Goal: Book appointment/travel/reservation

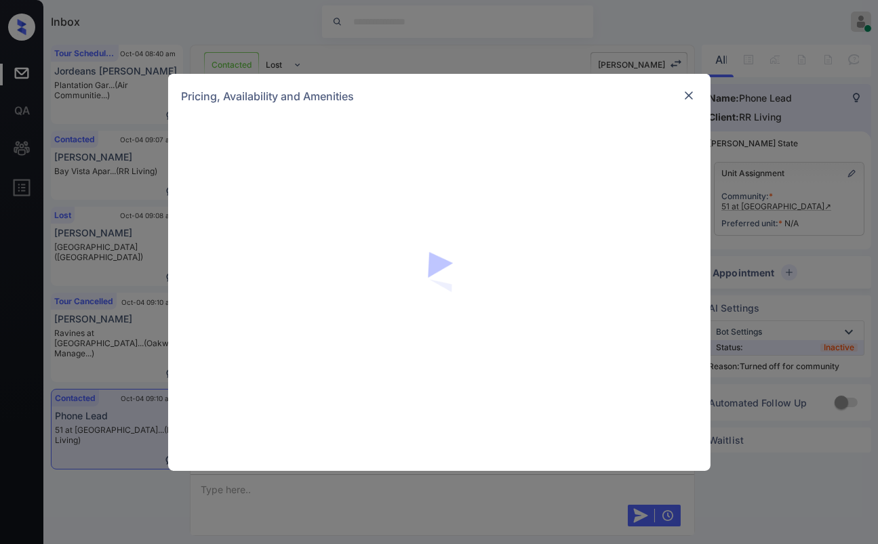
scroll to position [1521, 0]
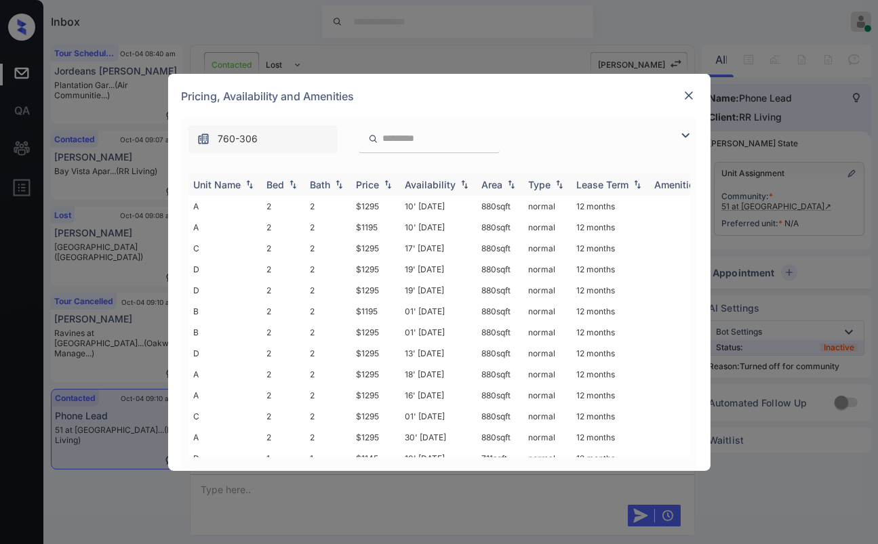
click at [281, 185] on div "Bed" at bounding box center [276, 185] width 18 height 12
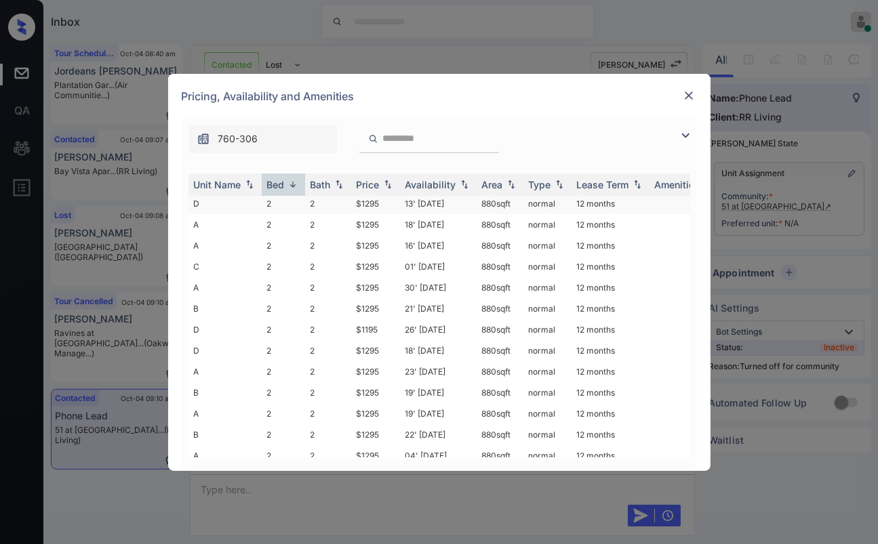
scroll to position [241, 0]
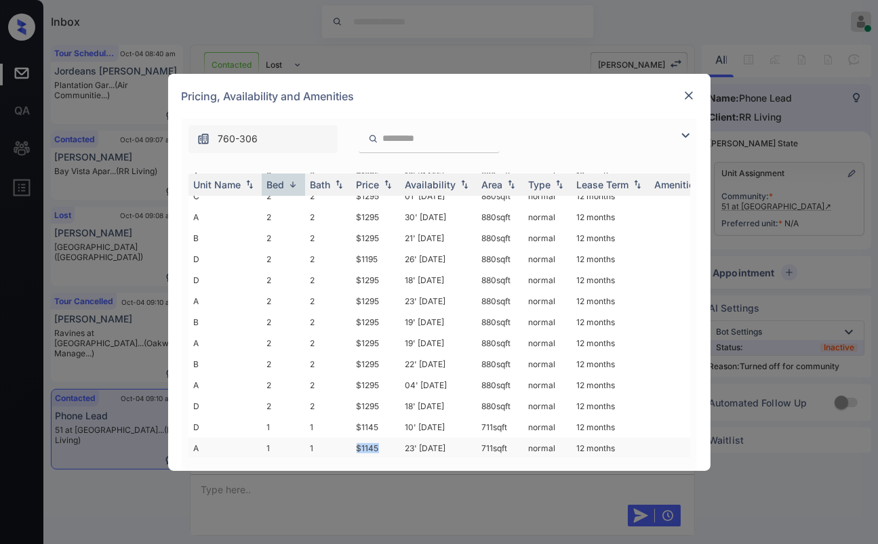
drag, startPoint x: 356, startPoint y: 430, endPoint x: 390, endPoint y: 433, distance: 34.0
click at [390, 438] on td "$1145" at bounding box center [375, 448] width 49 height 21
copy td "$1145"
click at [687, 99] on img at bounding box center [689, 96] width 14 height 14
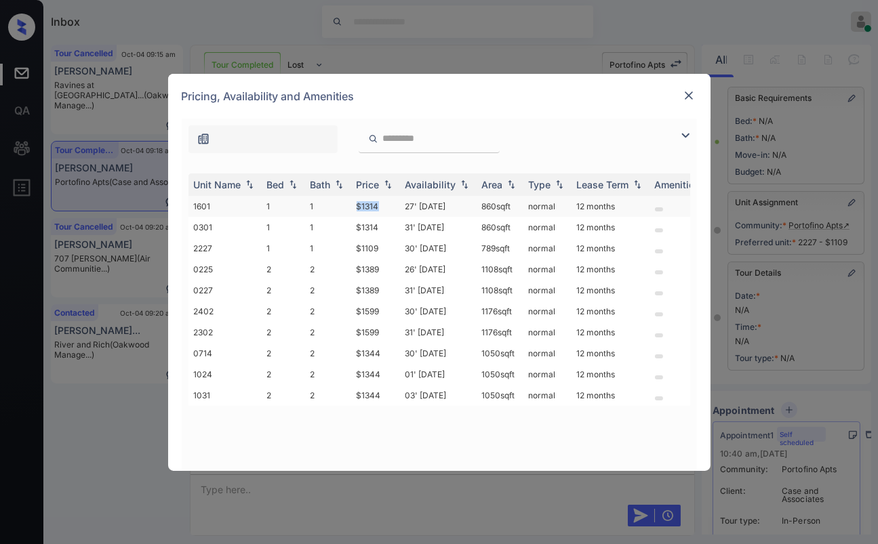
drag, startPoint x: 347, startPoint y: 201, endPoint x: 387, endPoint y: 205, distance: 40.3
click at [387, 205] on tr "1601 1 1 $1314 27' Aug 25 860 sqft normal 12 months" at bounding box center [542, 206] width 708 height 21
drag, startPoint x: 361, startPoint y: 244, endPoint x: 386, endPoint y: 247, distance: 24.5
click at [386, 247] on td "$1109" at bounding box center [375, 248] width 49 height 21
click at [691, 91] on img at bounding box center [689, 96] width 14 height 14
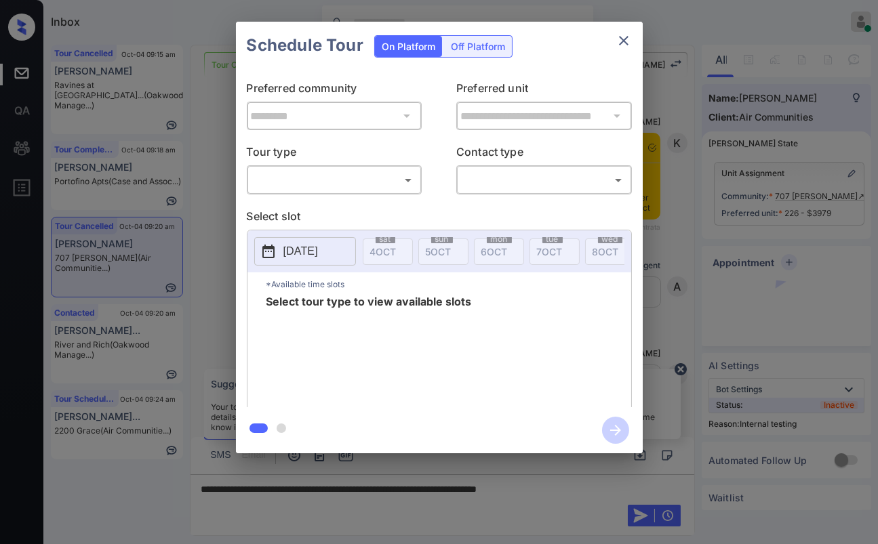
click at [328, 177] on body "Inbox Danielle Dela Cruz Online Set yourself offline Set yourself on break Prof…" at bounding box center [439, 272] width 878 height 544
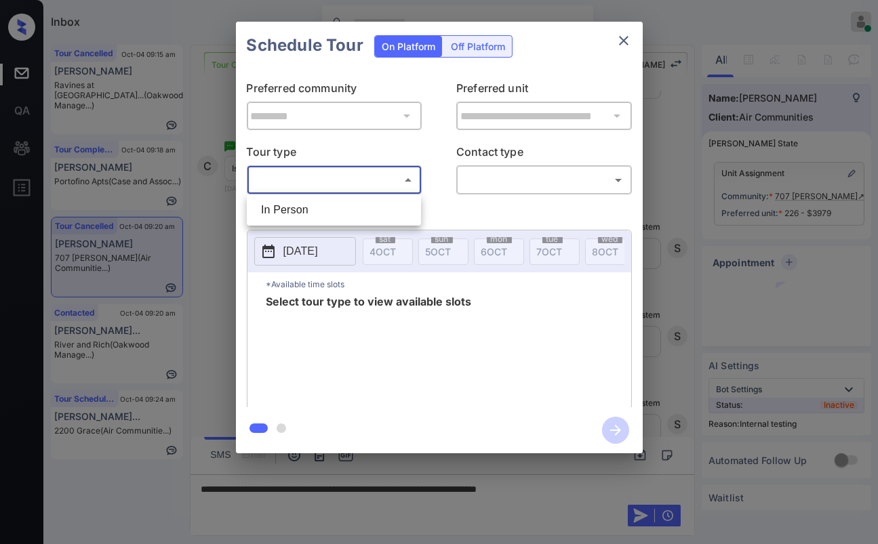
click at [289, 209] on li "In Person" at bounding box center [333, 210] width 167 height 24
type input "********"
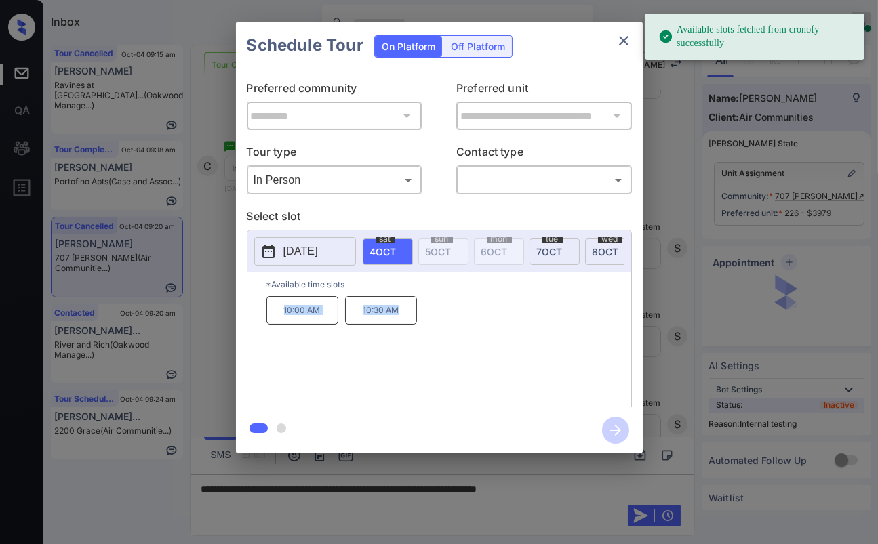
drag, startPoint x: 281, startPoint y: 318, endPoint x: 442, endPoint y: 316, distance: 161.3
click at [451, 322] on div "10:00 AM 10:30 AM" at bounding box center [448, 350] width 365 height 108
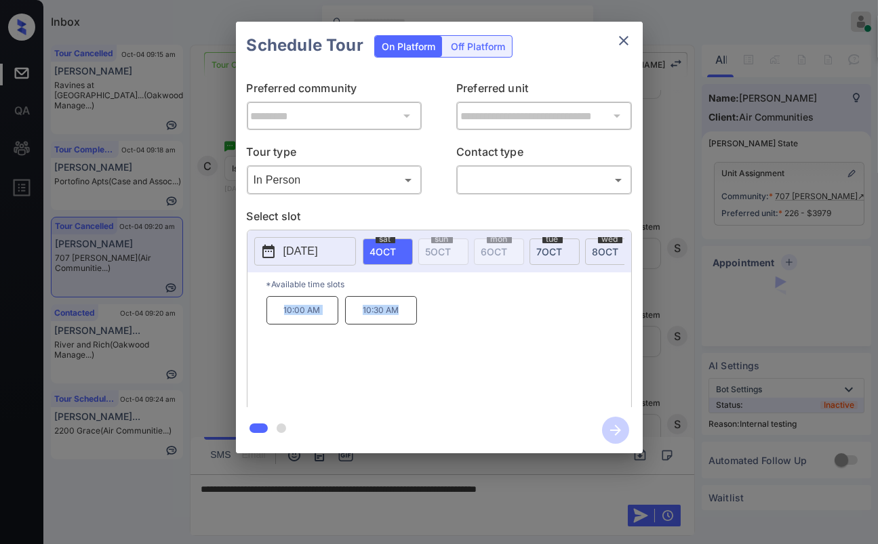
copy div "10:00 AM 10:30 AM"
click at [516, 177] on body "Inbox Danielle Dela Cruz Online Set yourself offline Set yourself on break Prof…" at bounding box center [439, 272] width 878 height 544
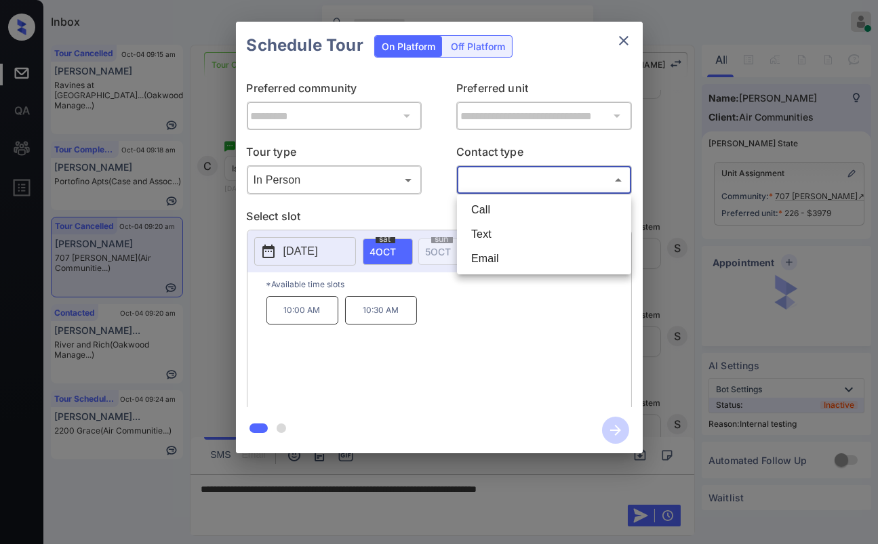
click at [621, 41] on div at bounding box center [439, 272] width 878 height 544
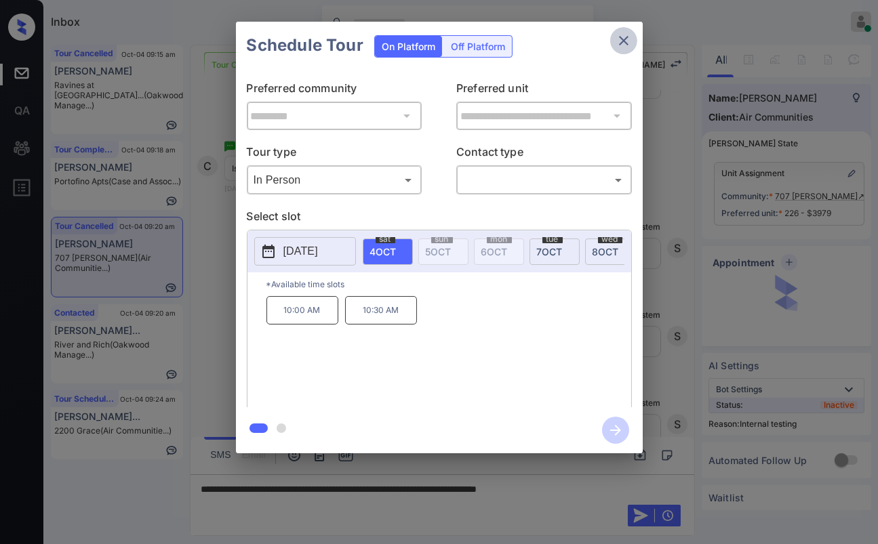
click at [623, 40] on icon "close" at bounding box center [623, 40] width 9 height 9
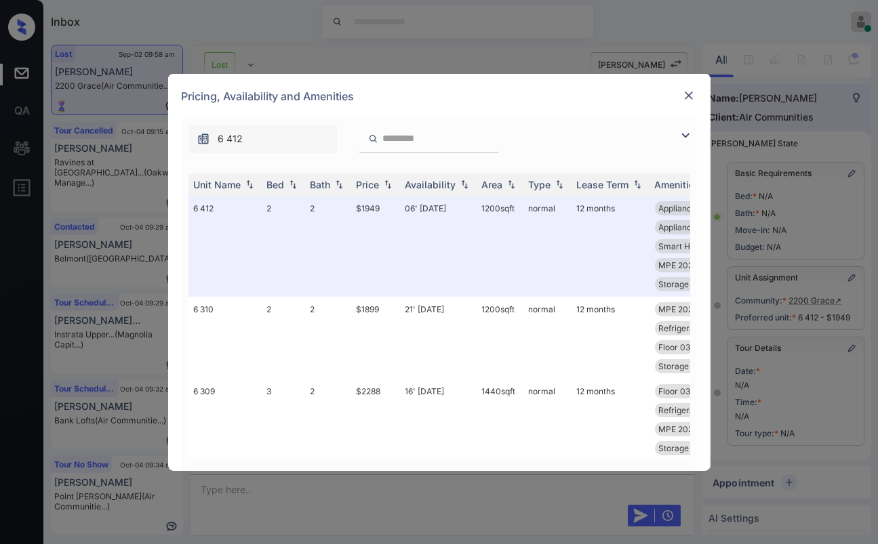
click at [683, 99] on img at bounding box center [689, 96] width 14 height 14
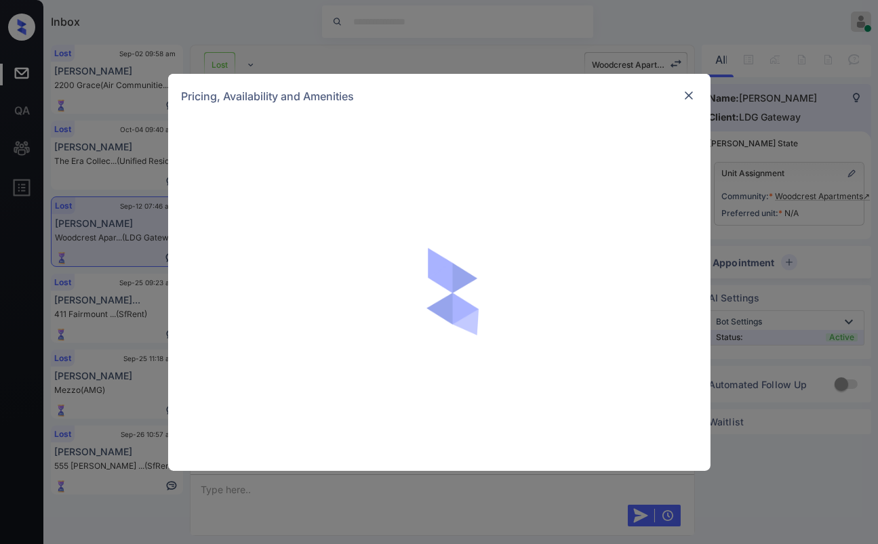
scroll to position [2955, 0]
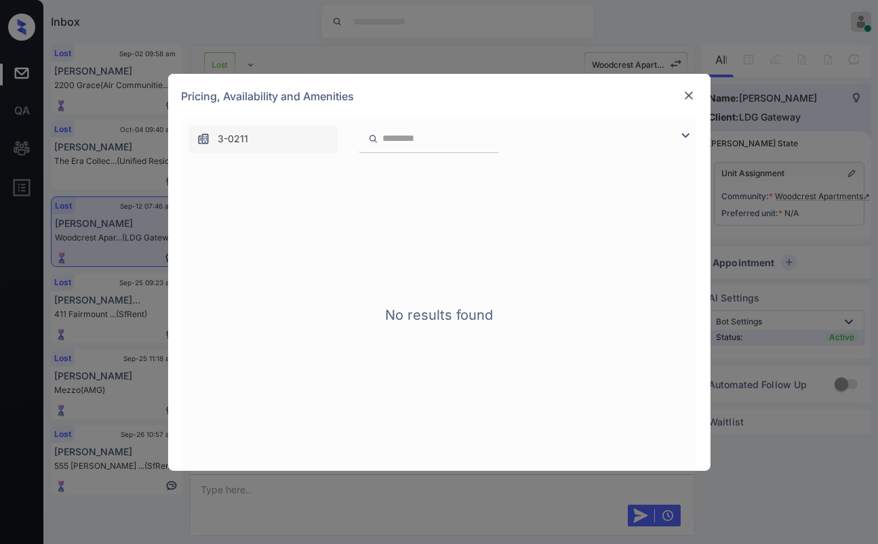
click at [685, 97] on img at bounding box center [689, 96] width 14 height 14
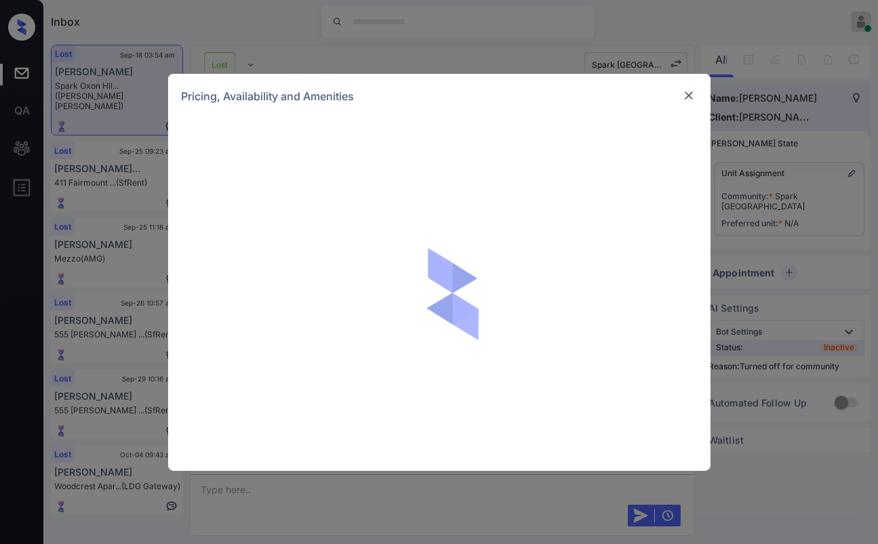
scroll to position [2513, 0]
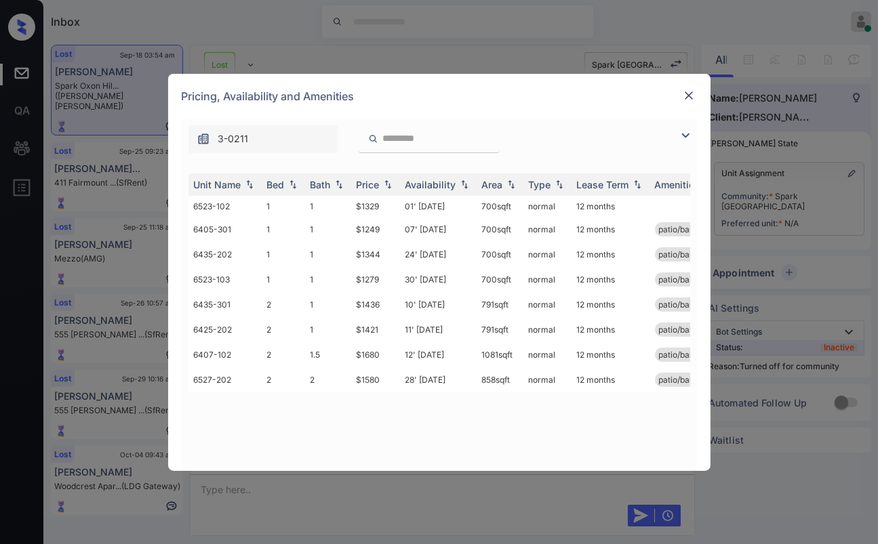
click at [692, 91] on img at bounding box center [689, 96] width 14 height 14
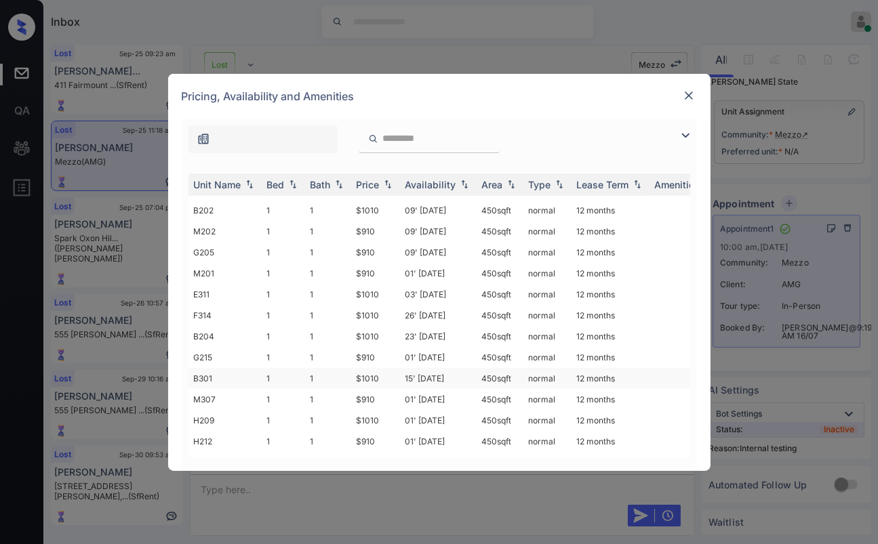
scroll to position [1457, 0]
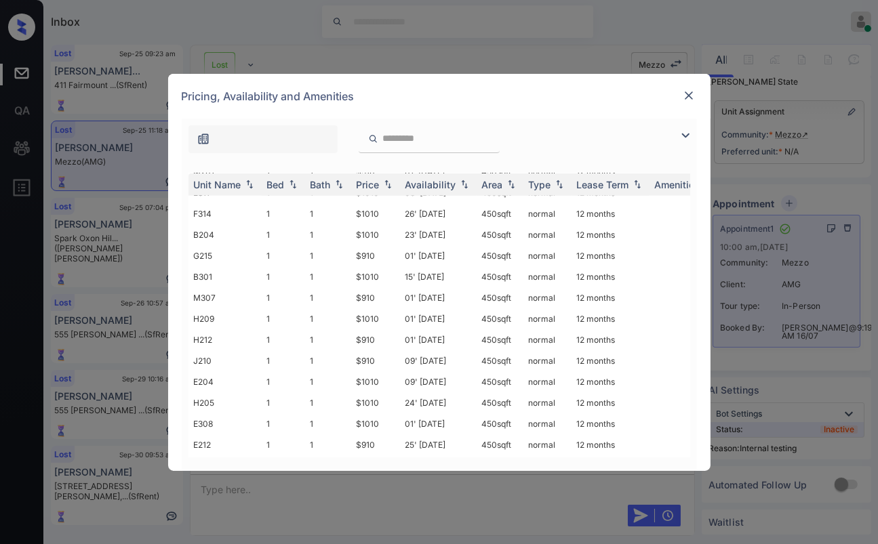
click at [683, 92] on img at bounding box center [689, 96] width 14 height 14
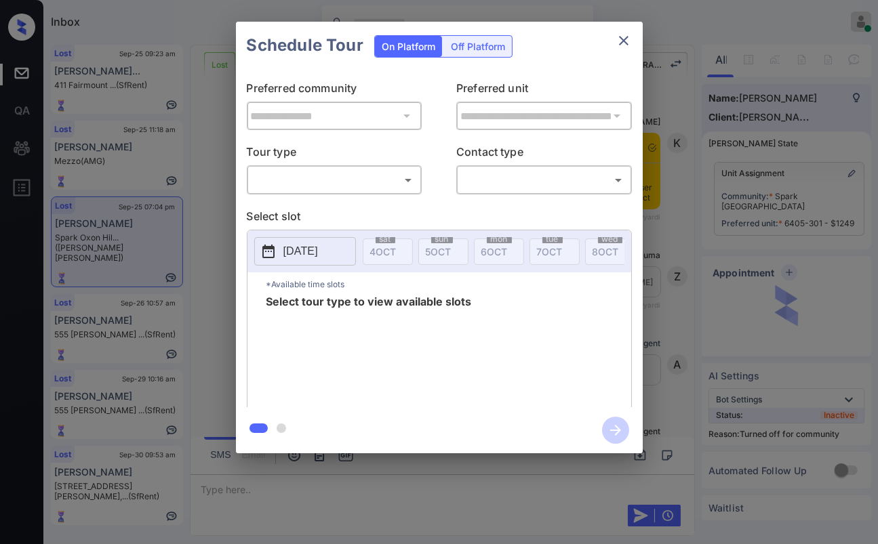
scroll to position [1734, 0]
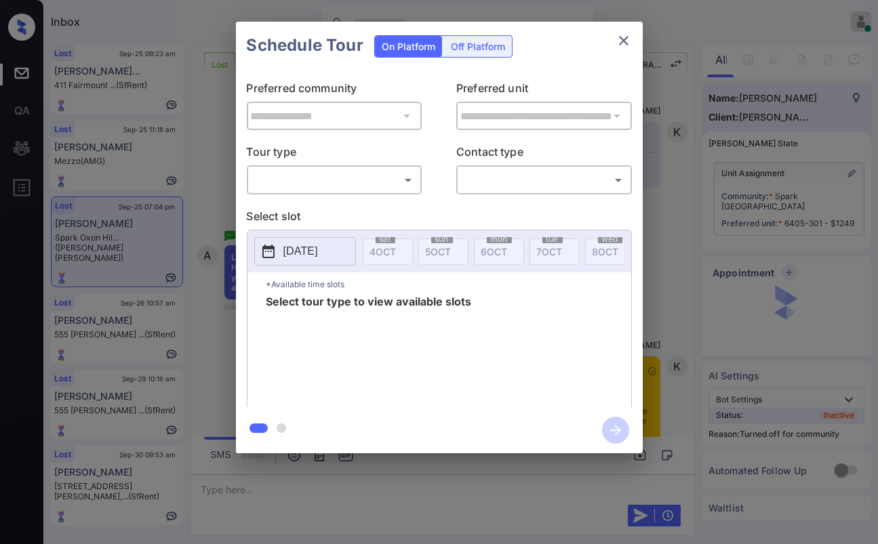
click at [302, 186] on body "Inbox Danielle Dela Cruz Online Set yourself offline Set yourself on break Prof…" at bounding box center [439, 272] width 878 height 544
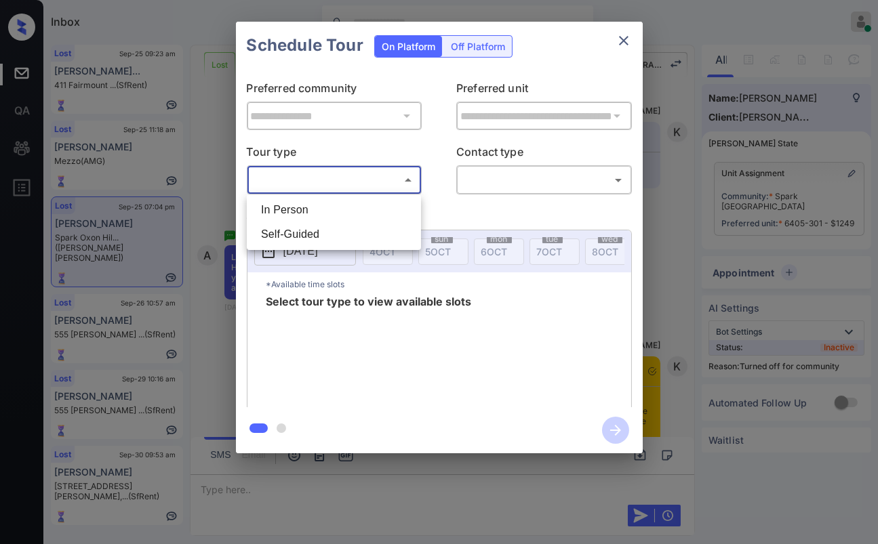
click at [288, 205] on li "In Person" at bounding box center [333, 210] width 167 height 24
type input "********"
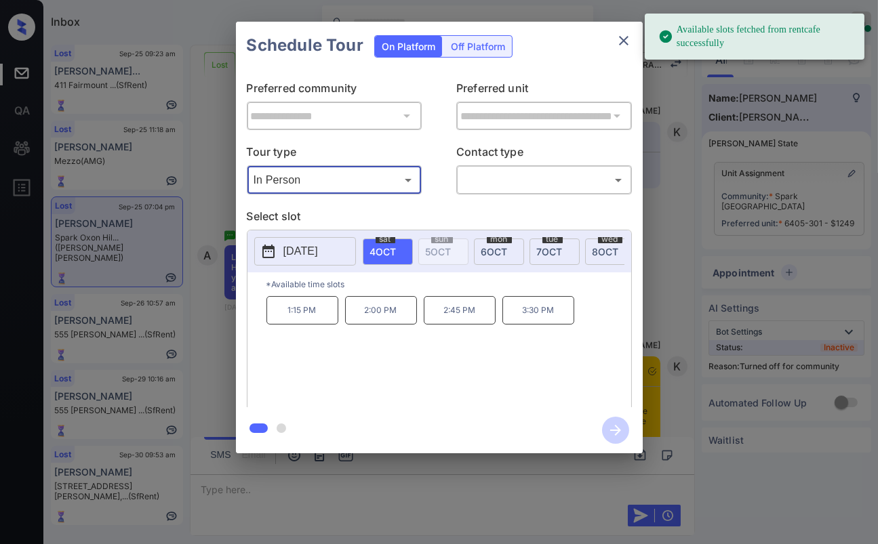
click at [504, 178] on body "Available slots fetched from rentcafe successfully Inbox Danielle Dela Cruz Onl…" at bounding box center [439, 272] width 878 height 544
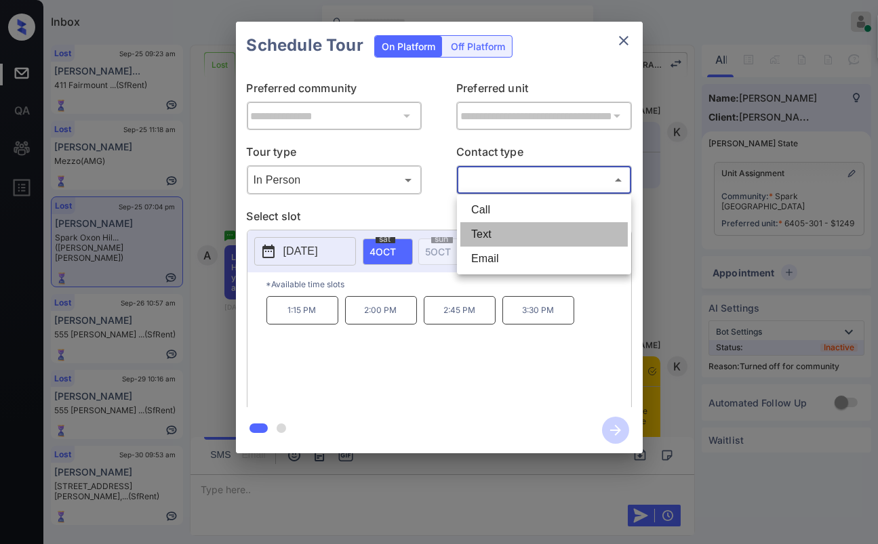
click at [499, 230] on li "Text" at bounding box center [543, 234] width 167 height 24
type input "****"
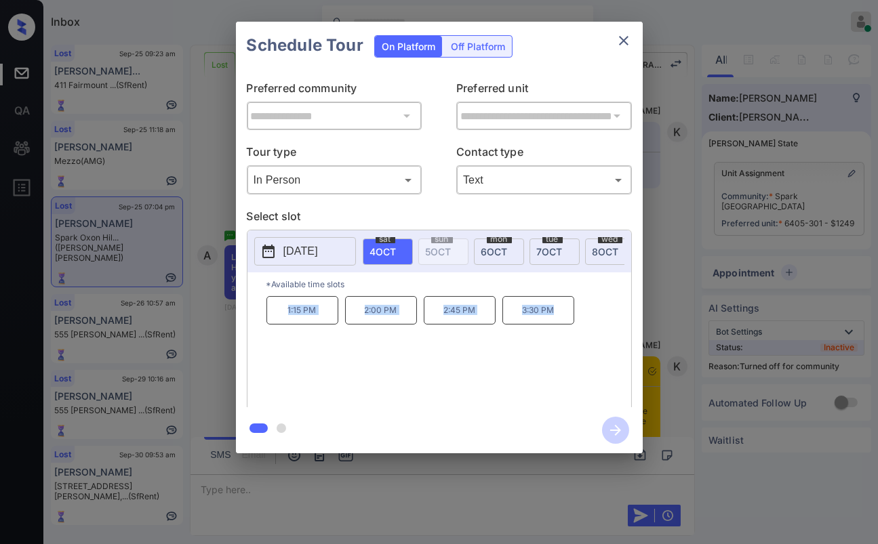
drag, startPoint x: 283, startPoint y: 316, endPoint x: 617, endPoint y: 325, distance: 334.2
click at [617, 325] on div "1:15 PM 2:00 PM 2:45 PM 3:30 PM" at bounding box center [448, 350] width 365 height 108
copy div "1:15 PM 2:00 PM 2:45 PM 3:30 PM"
click at [628, 44] on icon "close" at bounding box center [623, 41] width 16 height 16
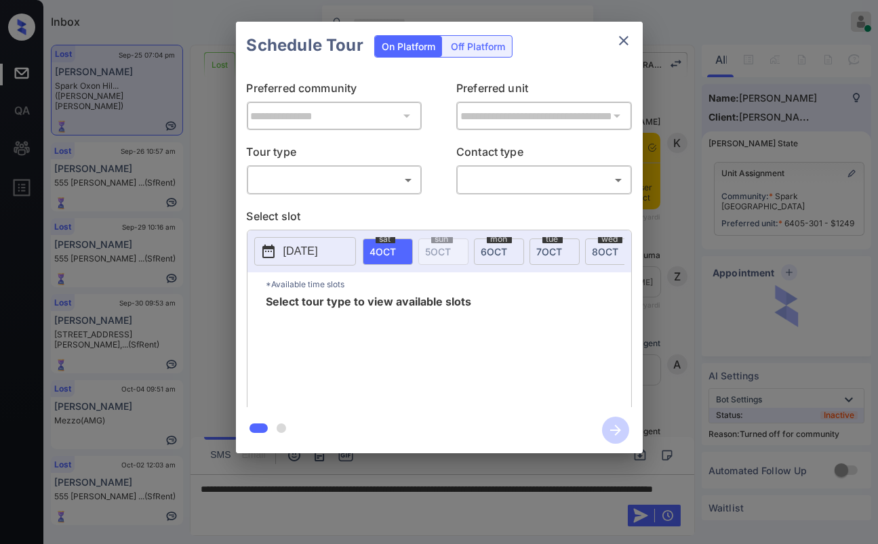
scroll to position [1734, 0]
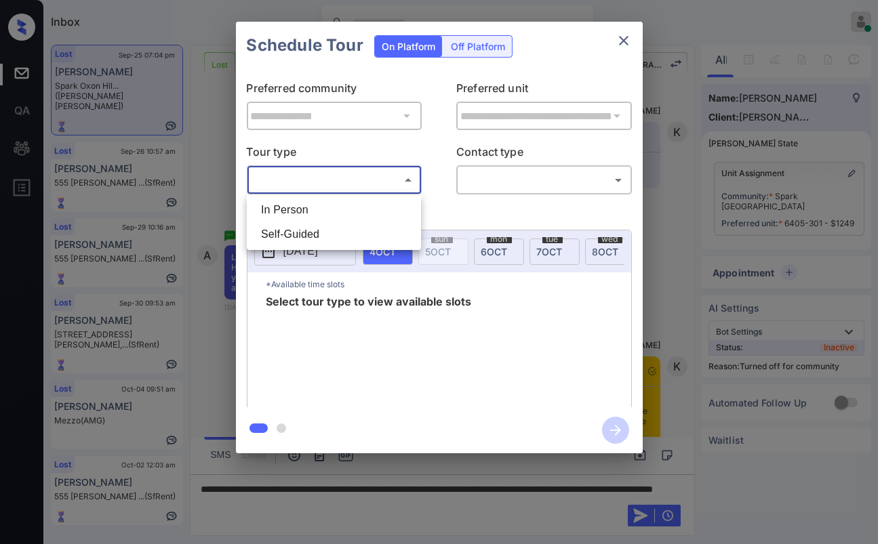
click at [363, 177] on body "Inbox [PERSON_NAME] [PERSON_NAME] Online Set yourself offline Set yourself on b…" at bounding box center [439, 272] width 878 height 544
click at [302, 210] on li "In Person" at bounding box center [333, 210] width 167 height 24
type input "********"
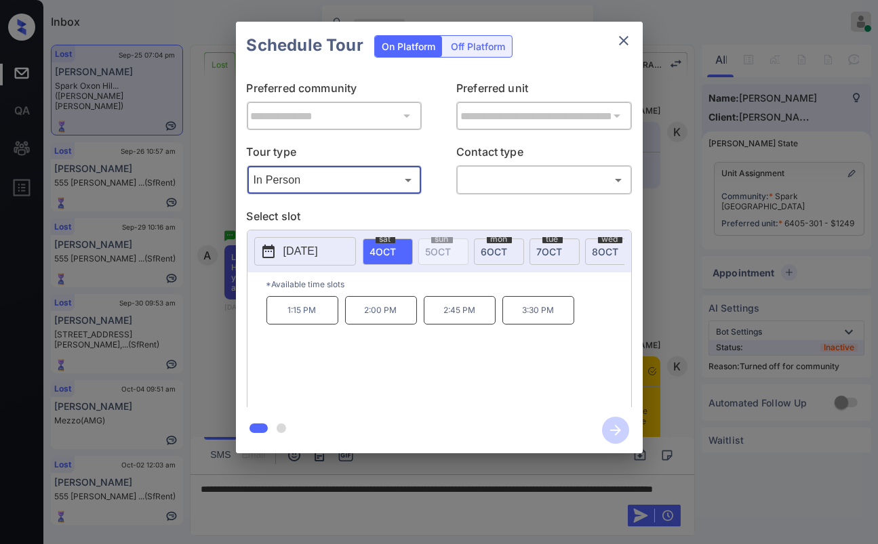
click at [623, 40] on icon "close" at bounding box center [623, 40] width 9 height 9
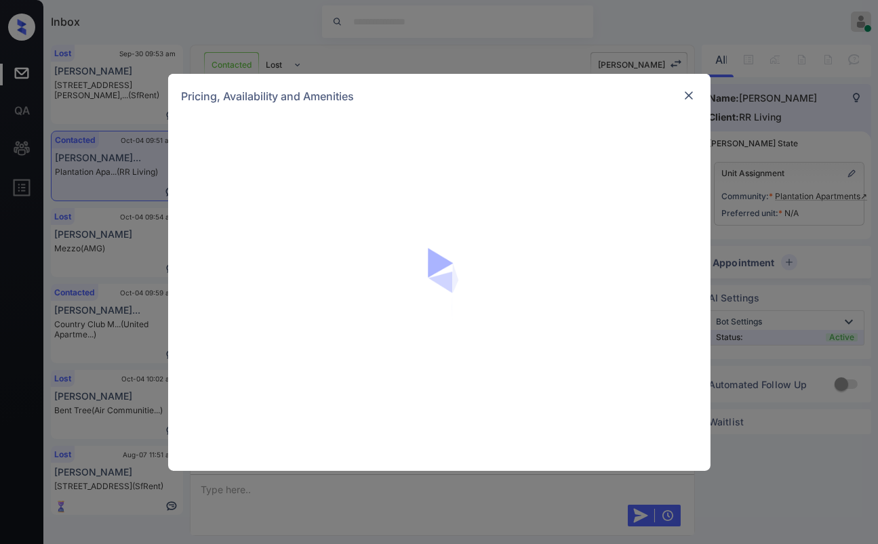
scroll to position [665, 0]
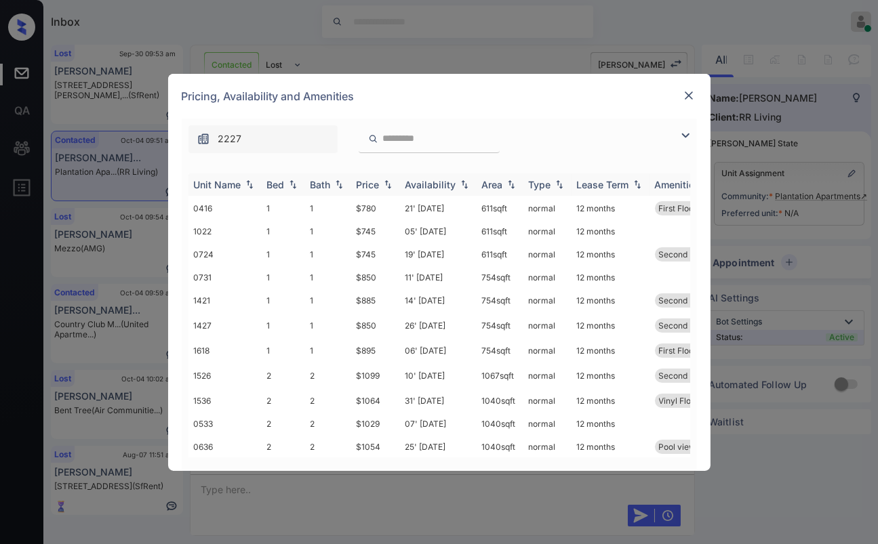
click at [275, 180] on div "Bed" at bounding box center [276, 185] width 18 height 12
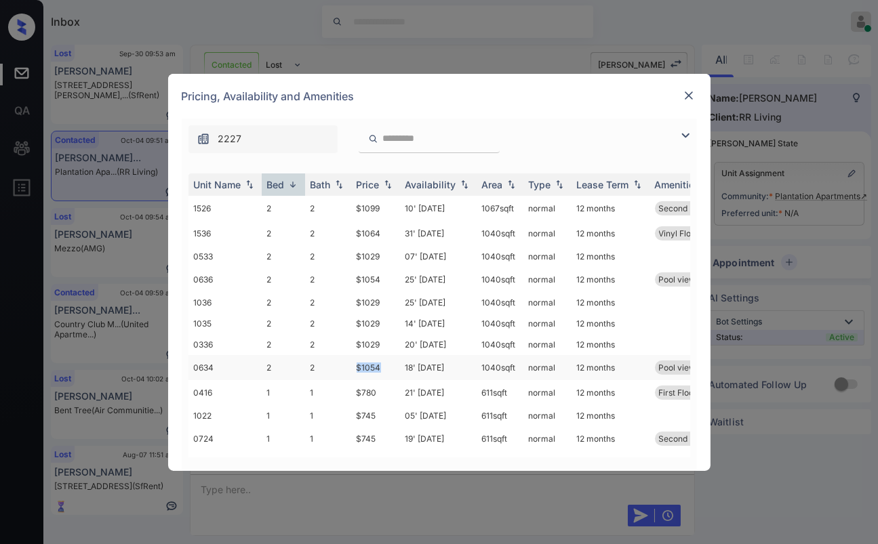
drag, startPoint x: 348, startPoint y: 367, endPoint x: 382, endPoint y: 361, distance: 35.0
click at [382, 363] on tr "0634 2 2 $1054 18' Dec 25 1040 sqft normal 12 months Pool view" at bounding box center [542, 367] width 708 height 25
drag, startPoint x: 373, startPoint y: 260, endPoint x: 397, endPoint y: 260, distance: 23.7
click at [397, 260] on td "$1029" at bounding box center [375, 256] width 49 height 21
copy td "$1029"
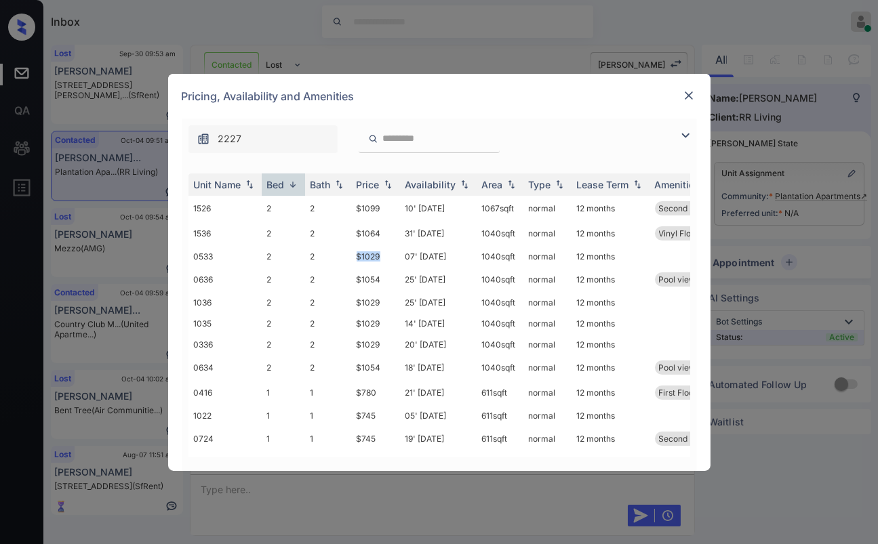
click at [692, 96] on img at bounding box center [689, 96] width 14 height 14
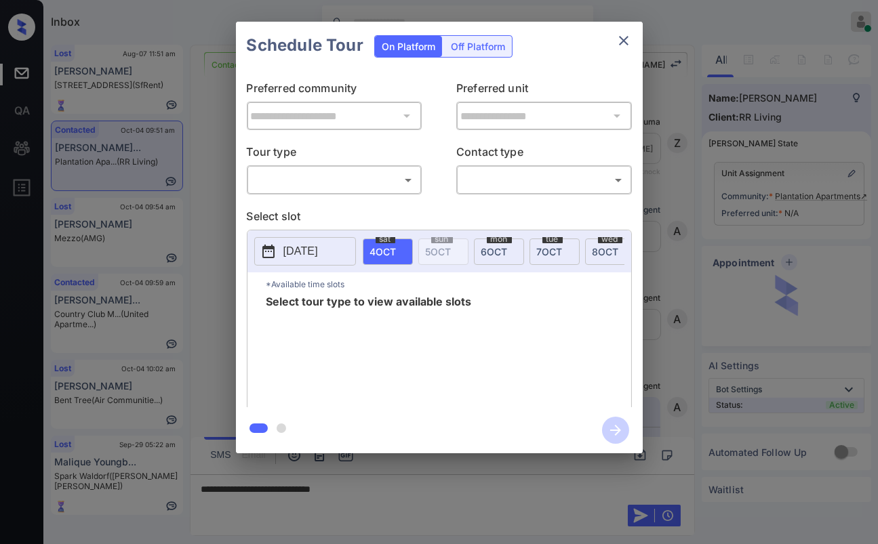
scroll to position [665, 0]
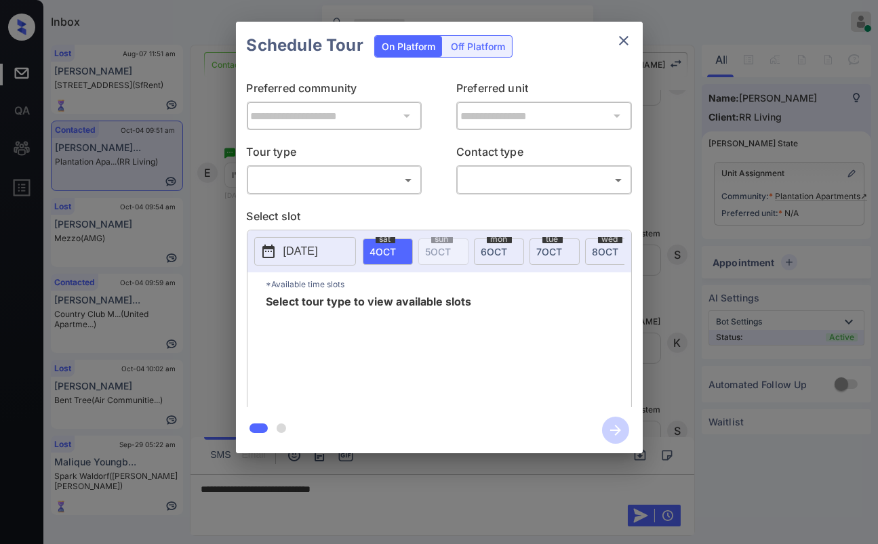
click at [379, 169] on div "​ ​" at bounding box center [335, 179] width 176 height 29
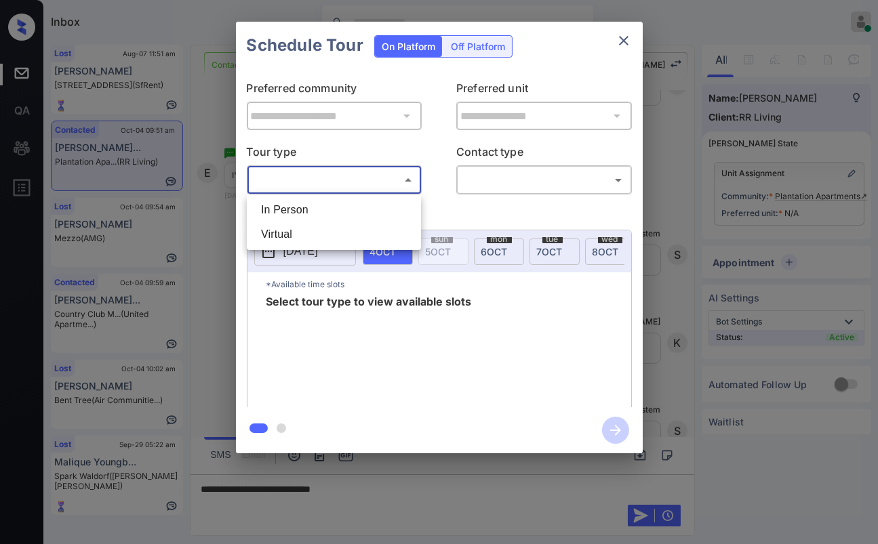
drag, startPoint x: 372, startPoint y: 177, endPoint x: 352, endPoint y: 188, distance: 23.4
click at [371, 177] on body "Inbox [PERSON_NAME] [PERSON_NAME] Online Set yourself offline Set yourself on b…" at bounding box center [439, 272] width 878 height 544
click at [297, 210] on li "In Person" at bounding box center [333, 210] width 167 height 24
type input "********"
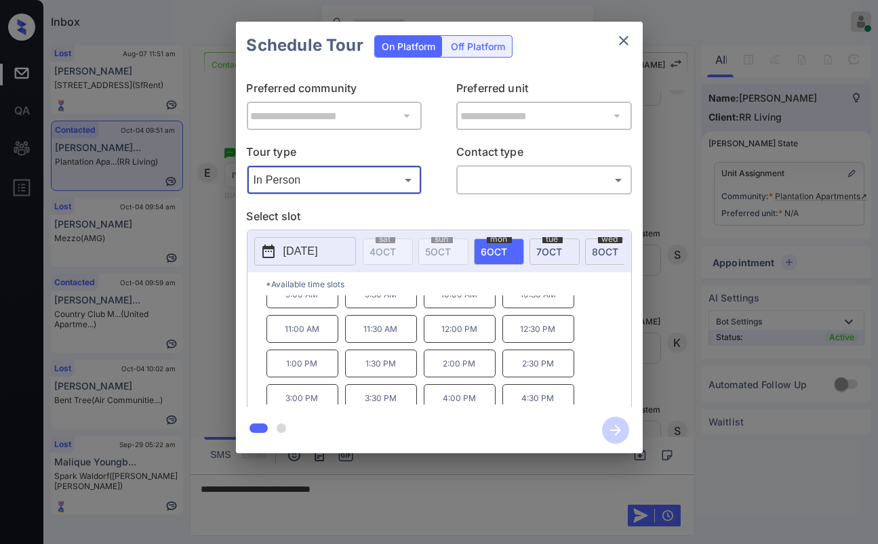
scroll to position [22, 0]
click at [626, 44] on icon "close" at bounding box center [623, 40] width 9 height 9
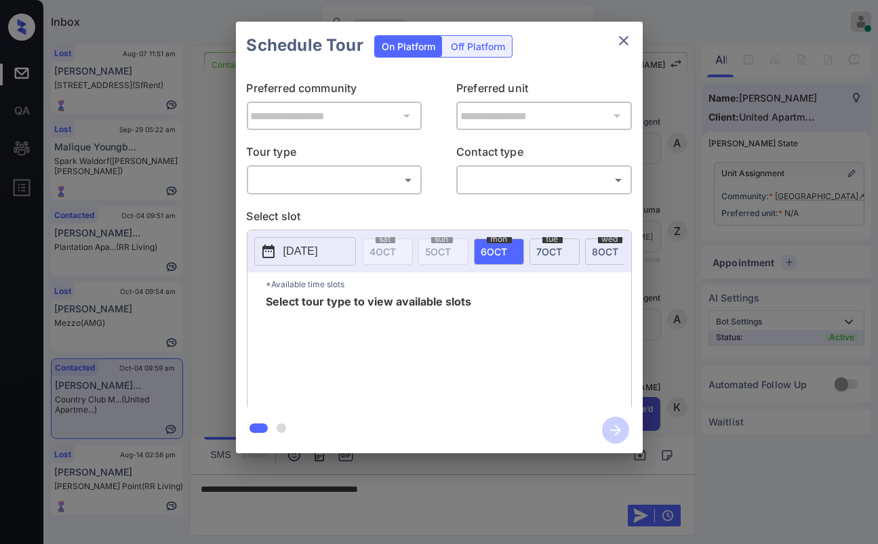
scroll to position [918, 0]
click at [230, 169] on div "**********" at bounding box center [439, 237] width 878 height 475
click at [336, 172] on body "Inbox Danielle Dela Cruz Online Set yourself offline Set yourself on break Prof…" at bounding box center [439, 272] width 878 height 544
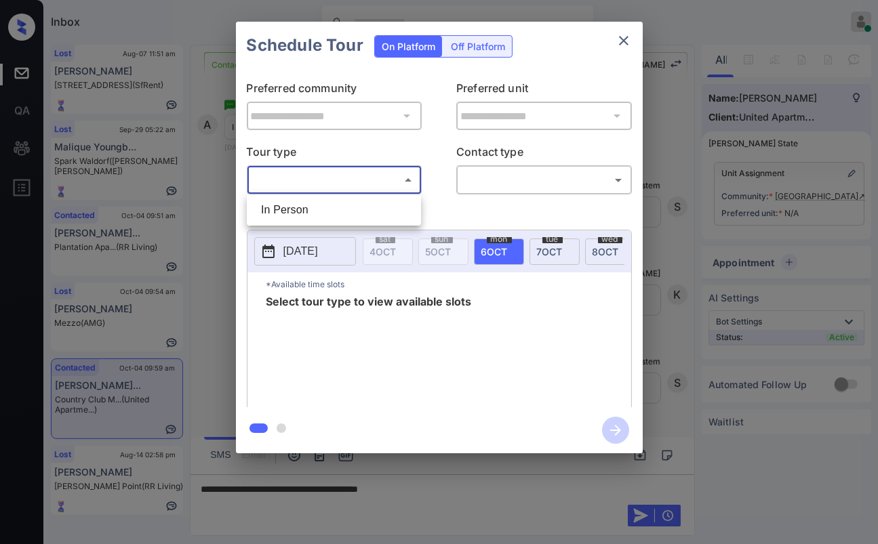
click at [314, 205] on li "In Person" at bounding box center [333, 210] width 167 height 24
type input "********"
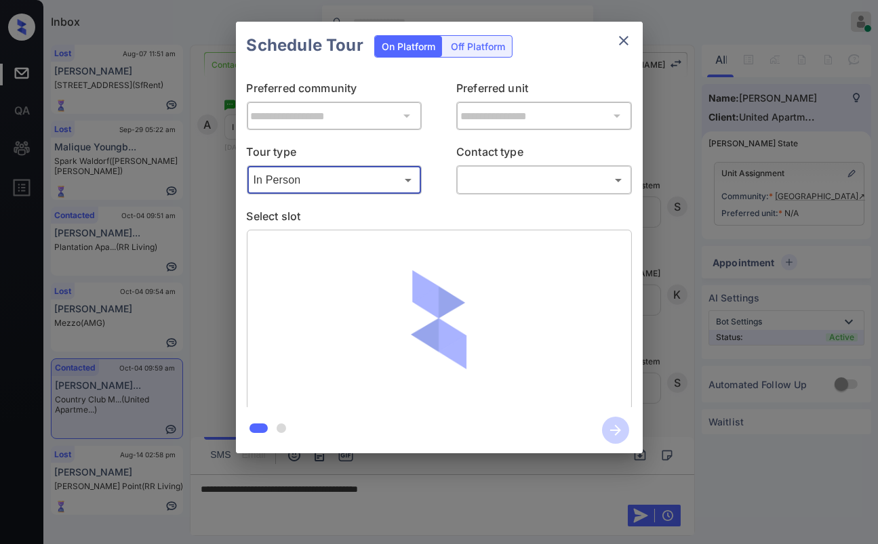
click at [527, 175] on body "Inbox Danielle Dela Cruz Online Set yourself offline Set yourself on break Prof…" at bounding box center [439, 272] width 878 height 544
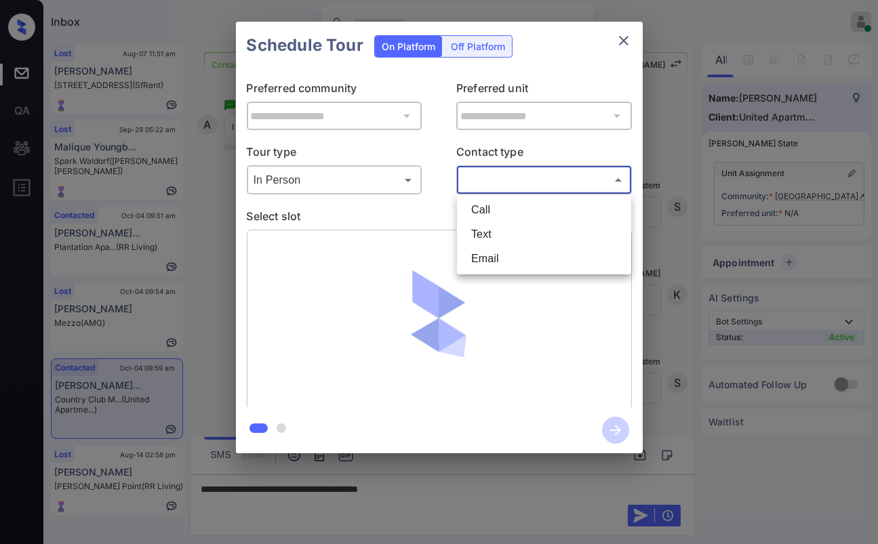
click at [493, 228] on li "Text" at bounding box center [543, 234] width 167 height 24
type input "****"
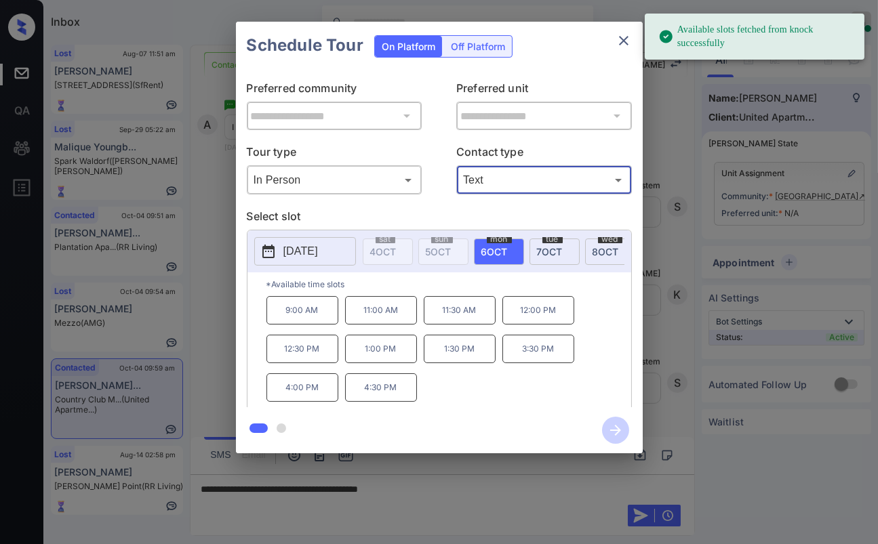
click at [625, 40] on icon "close" at bounding box center [623, 41] width 16 height 16
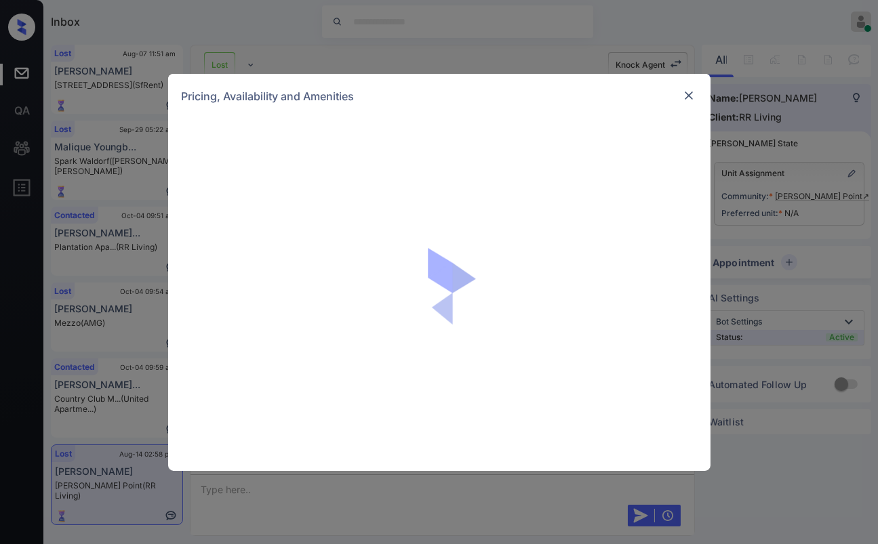
scroll to position [5038, 0]
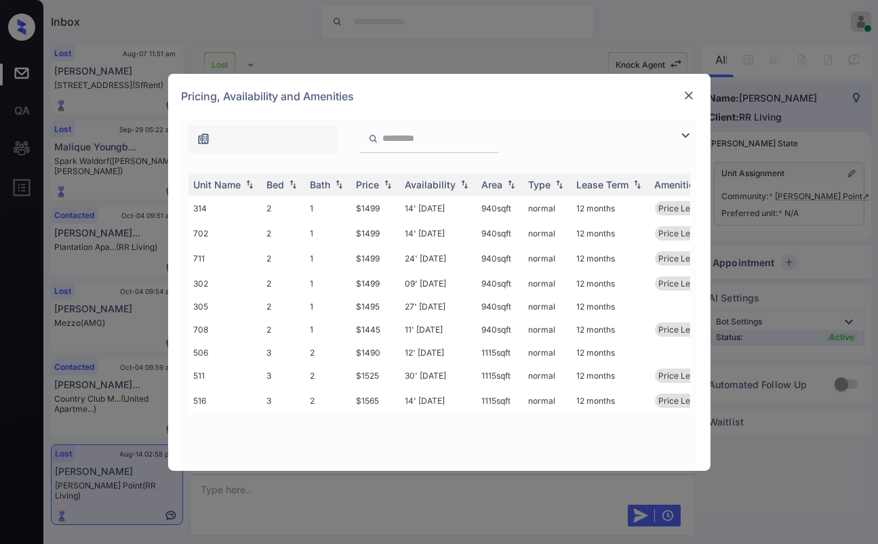
click at [689, 89] on img at bounding box center [689, 96] width 14 height 14
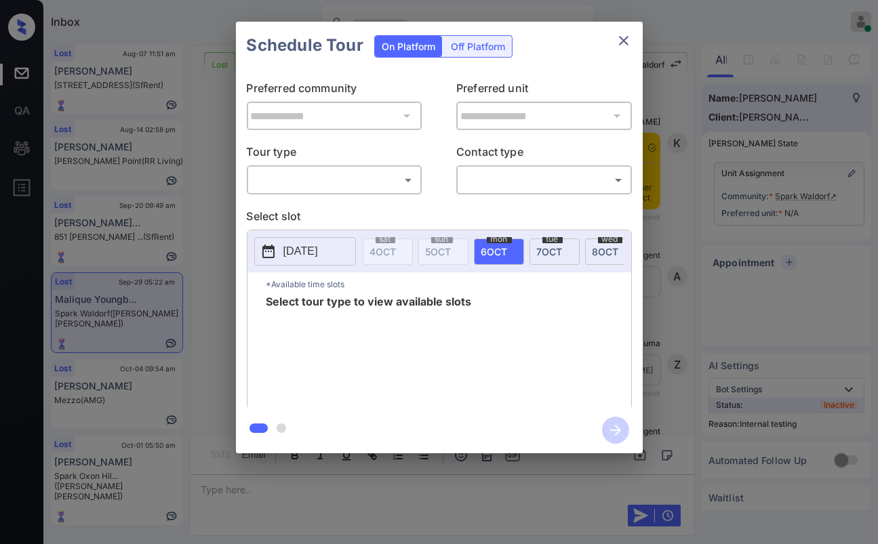
scroll to position [7218, 0]
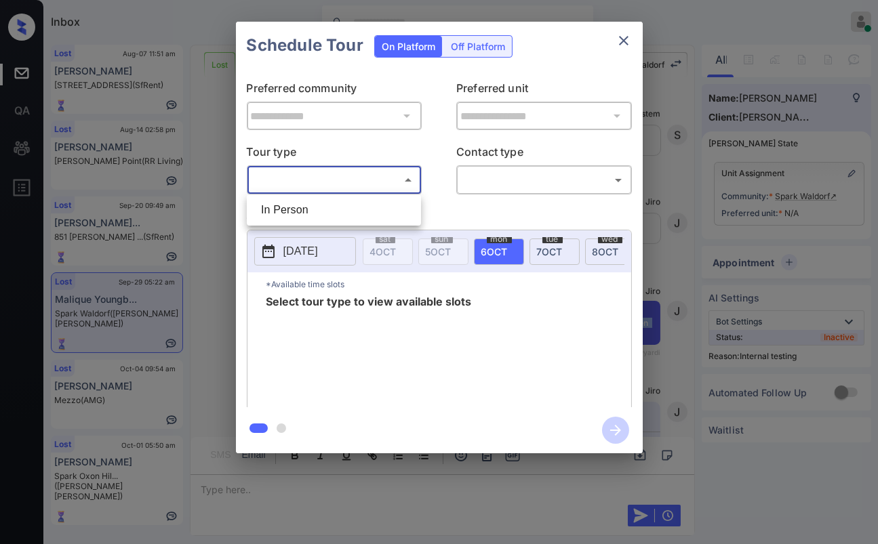
click at [342, 174] on body "Inbox Danielle Dela Cruz Online Set yourself offline Set yourself on break Prof…" at bounding box center [439, 272] width 878 height 544
click at [296, 200] on li "In Person" at bounding box center [333, 210] width 167 height 24
type input "********"
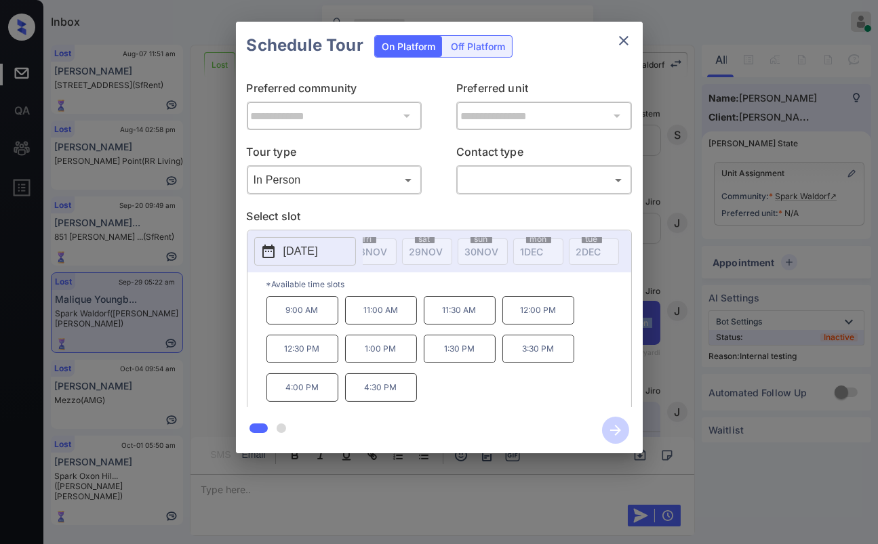
scroll to position [0, 0]
click at [476, 177] on body "Inbox Danielle Dela Cruz Online Set yourself offline Set yourself on break Prof…" at bounding box center [439, 272] width 878 height 544
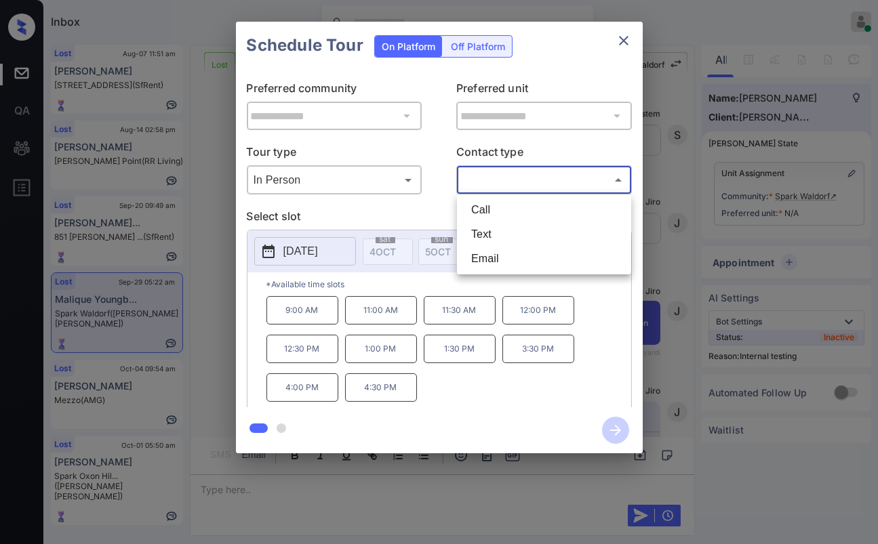
click at [630, 35] on div at bounding box center [439, 272] width 878 height 544
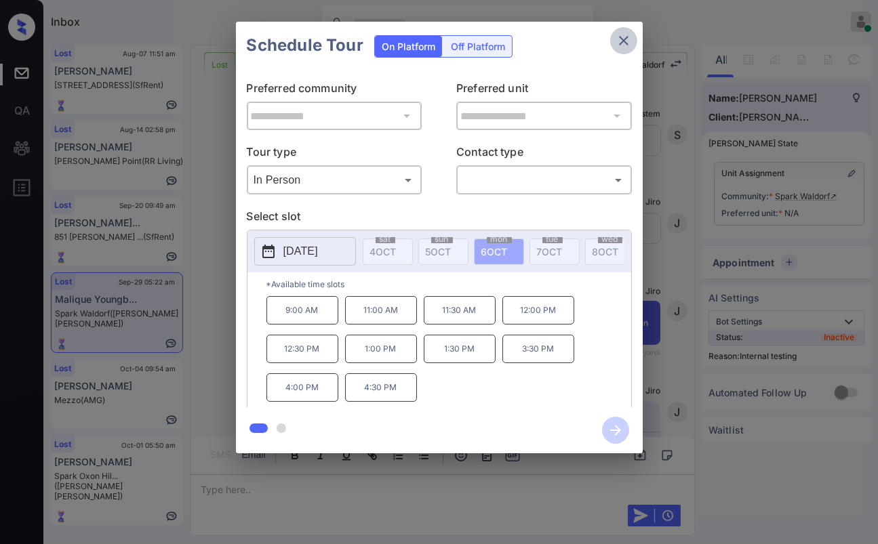
click at [626, 36] on icon "close" at bounding box center [623, 41] width 16 height 16
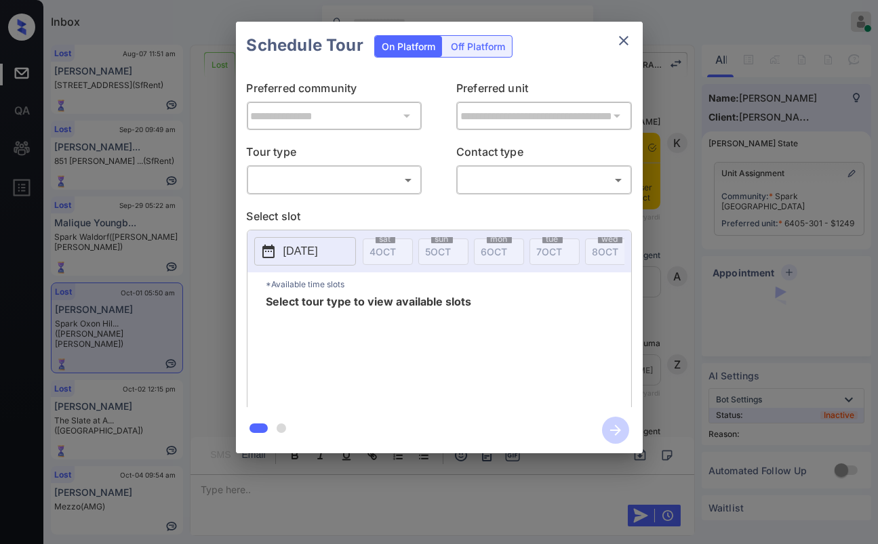
scroll to position [2265, 0]
click at [327, 178] on body "Inbox [PERSON_NAME] [PERSON_NAME] Online Set yourself offline Set yourself on b…" at bounding box center [439, 272] width 878 height 544
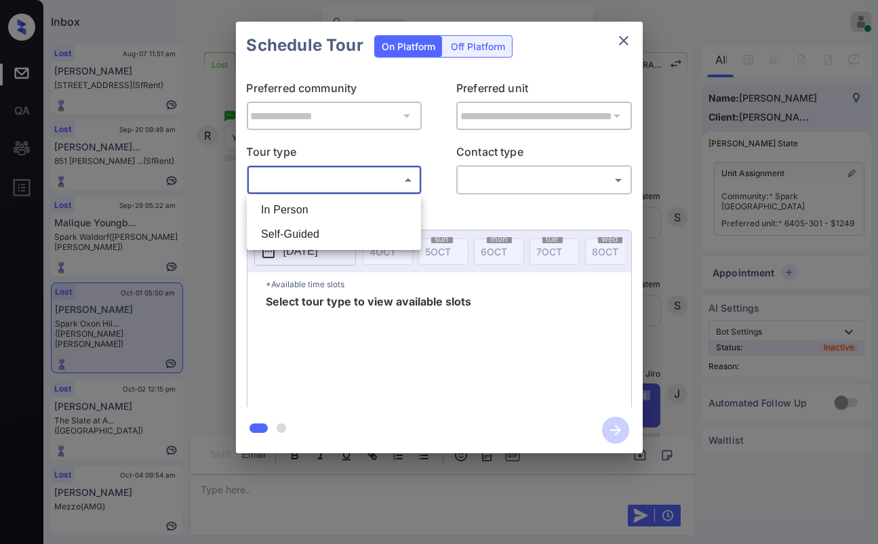
click at [302, 202] on li "In Person" at bounding box center [333, 210] width 167 height 24
type input "********"
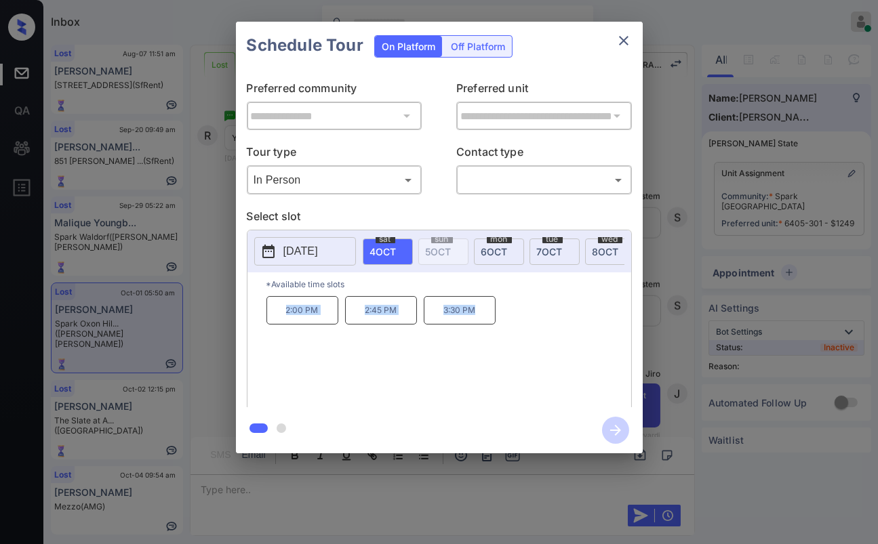
drag, startPoint x: 282, startPoint y: 321, endPoint x: 564, endPoint y: 321, distance: 282.6
click at [564, 321] on div "2:00 PM 2:45 PM 3:30 PM" at bounding box center [448, 350] width 365 height 108
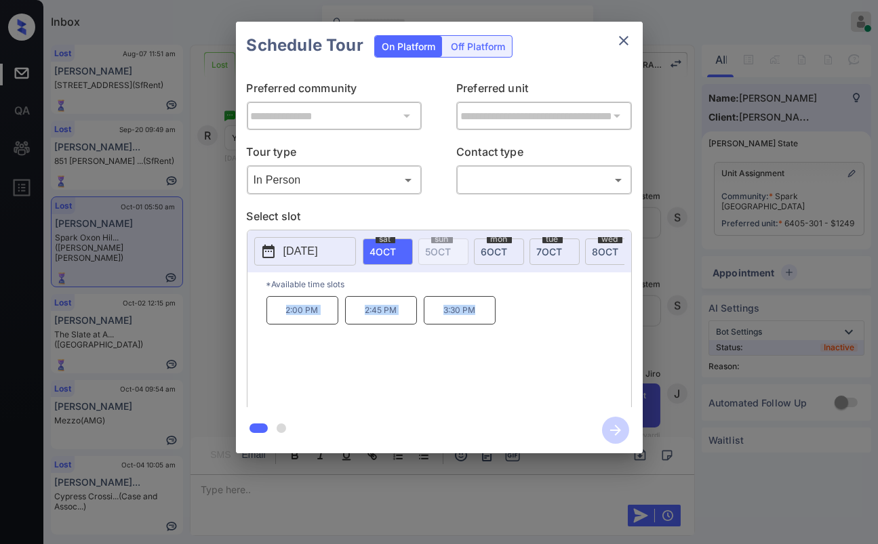
click at [619, 43] on icon "close" at bounding box center [623, 41] width 16 height 16
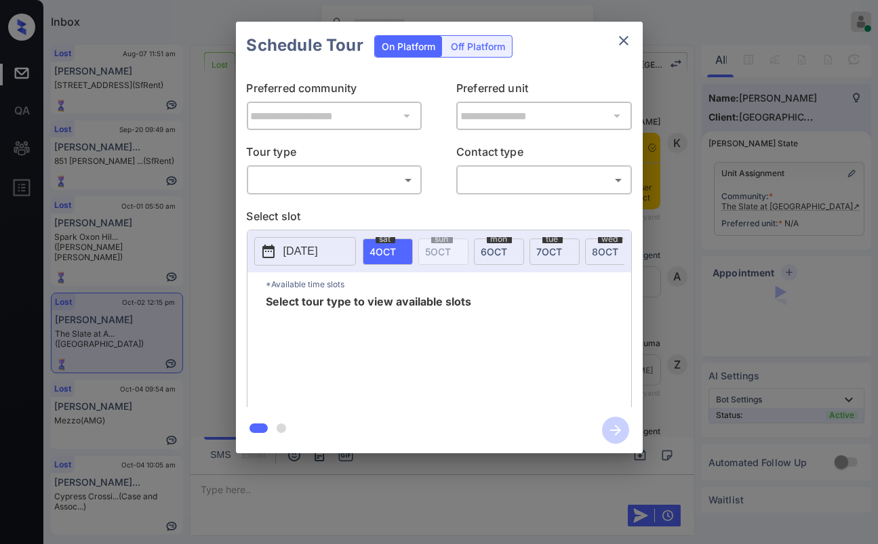
scroll to position [5328, 0]
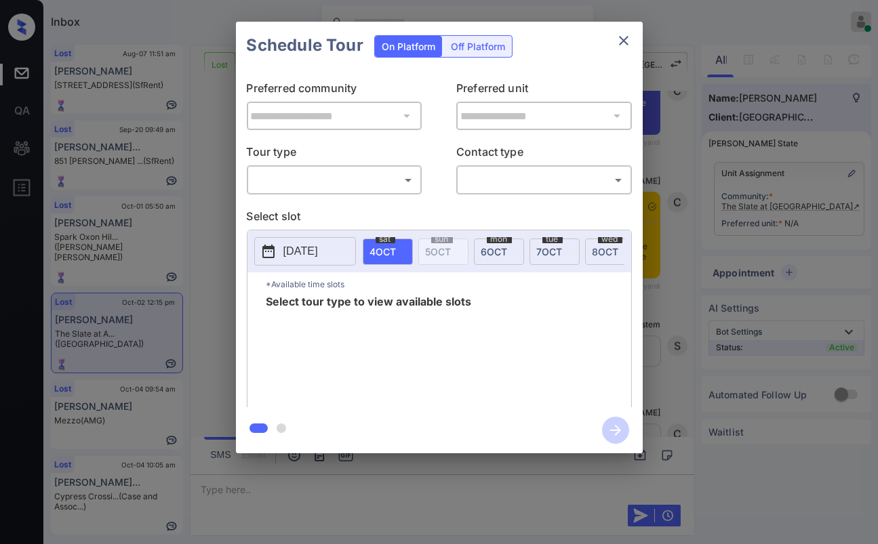
click at [327, 186] on body "Inbox [PERSON_NAME] [PERSON_NAME] Online Set yourself offline Set yourself on b…" at bounding box center [439, 272] width 878 height 544
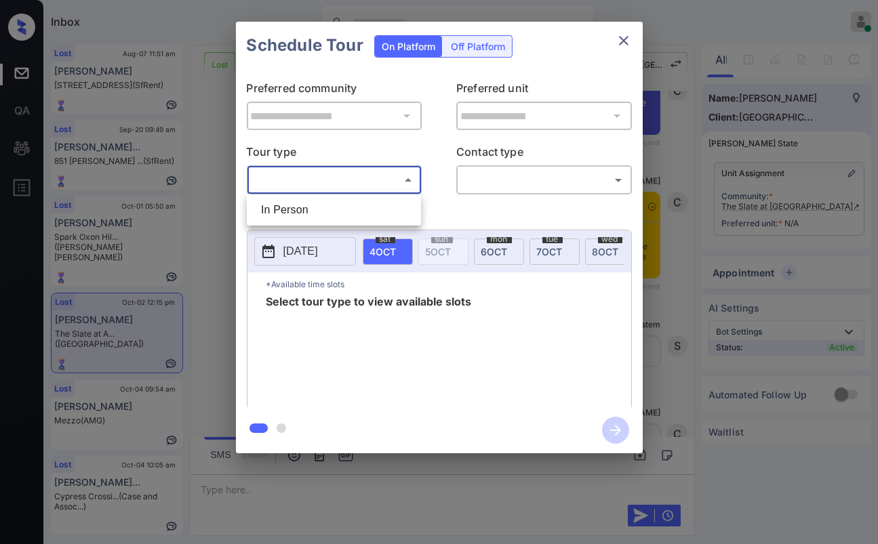
click at [310, 213] on li "In Person" at bounding box center [333, 210] width 167 height 24
type input "********"
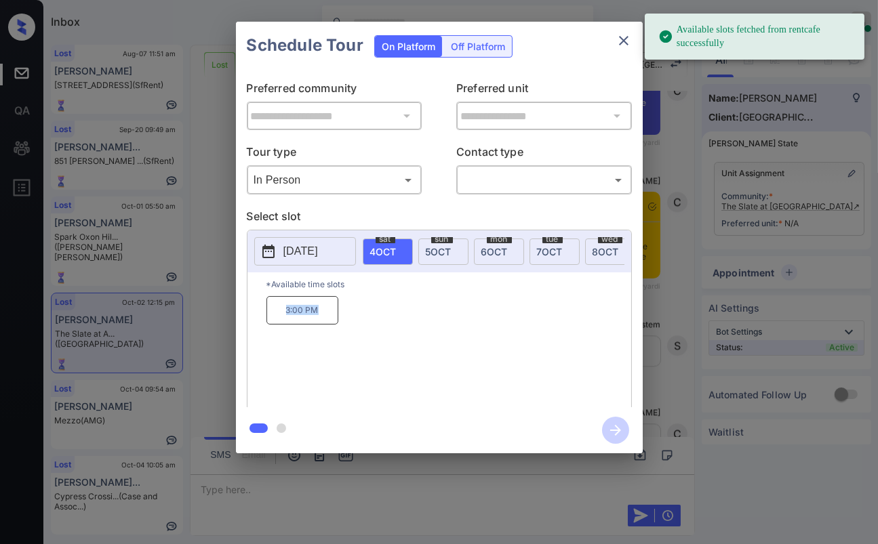
drag, startPoint x: 281, startPoint y: 312, endPoint x: 363, endPoint y: 313, distance: 81.3
click at [362, 313] on div "3:00 PM" at bounding box center [448, 350] width 365 height 108
copy p "3:00 PM"
click at [620, 39] on icon "close" at bounding box center [623, 40] width 9 height 9
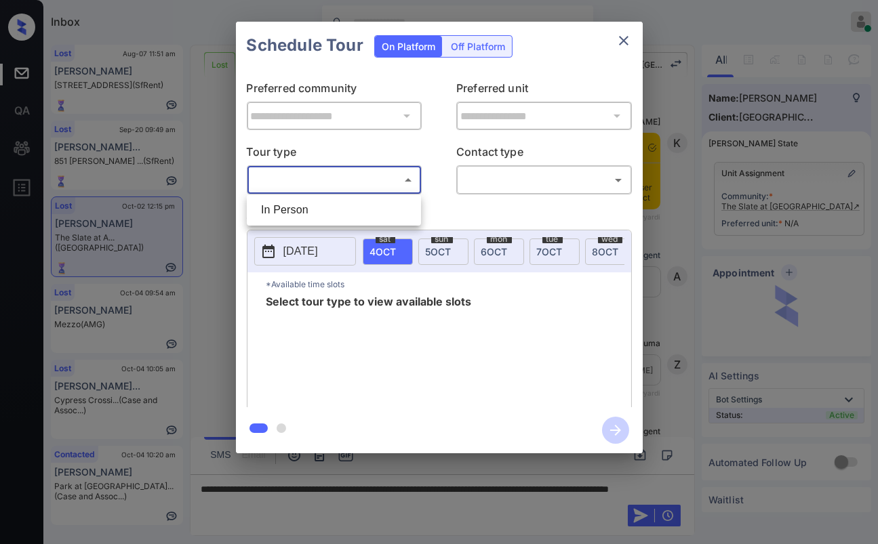
click at [307, 207] on li "In Person" at bounding box center [333, 210] width 167 height 24
type input "********"
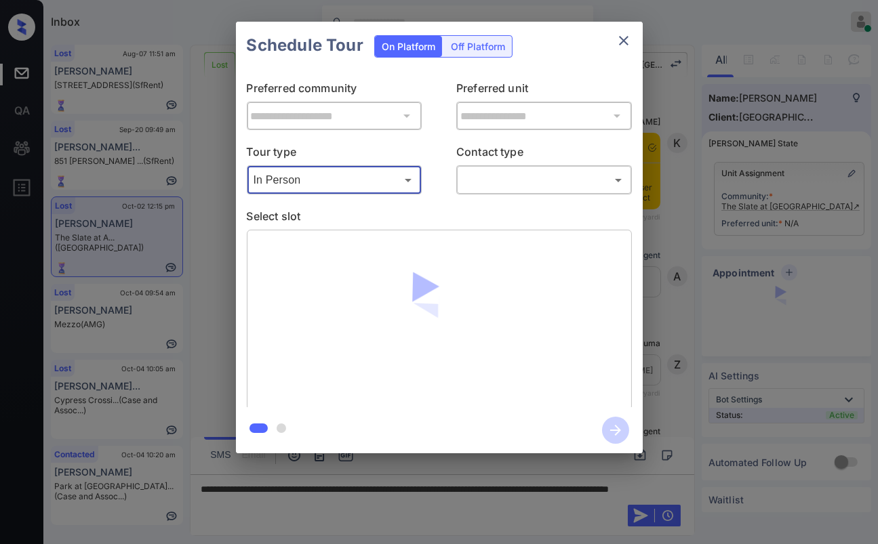
scroll to position [5253, 0]
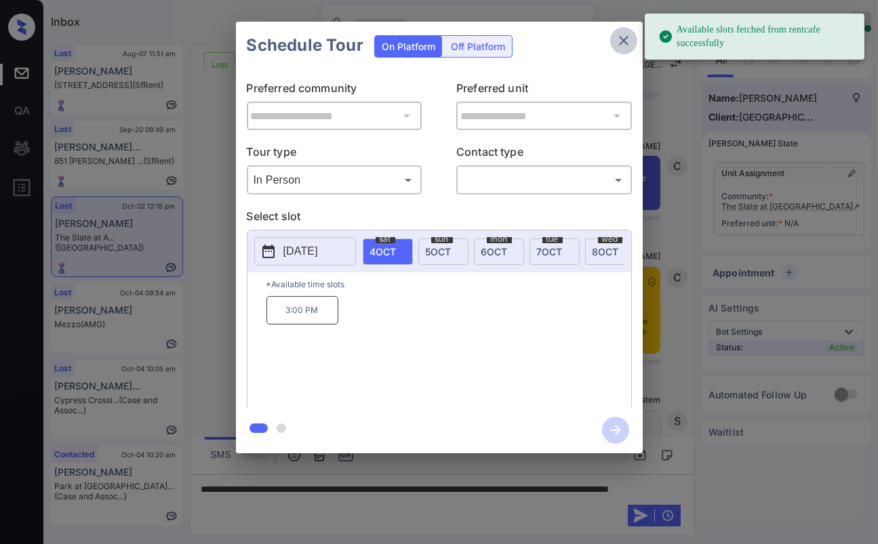
click at [625, 45] on icon "close" at bounding box center [623, 41] width 16 height 16
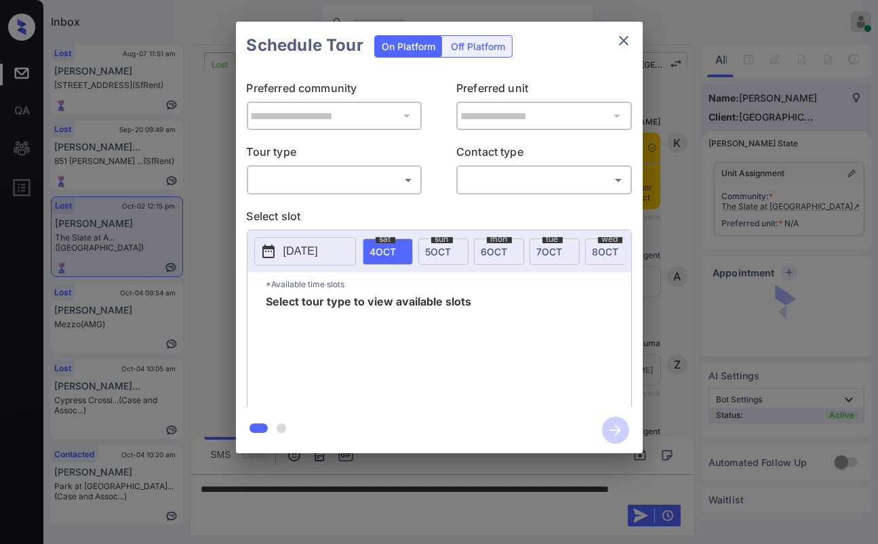
scroll to position [5253, 0]
click at [314, 175] on body "Inbox [PERSON_NAME] [PERSON_NAME] Online Set yourself offline Set yourself on b…" at bounding box center [439, 272] width 878 height 544
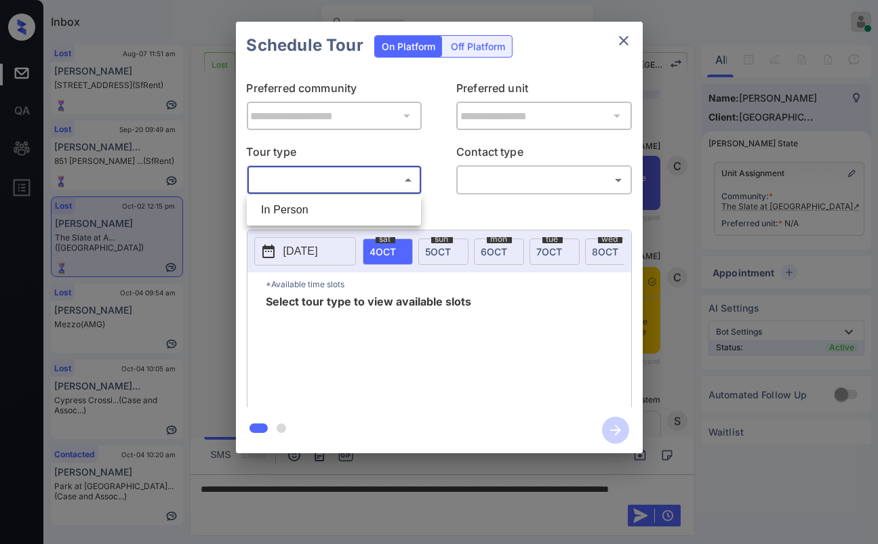
click at [288, 213] on li "In Person" at bounding box center [333, 210] width 167 height 24
type input "********"
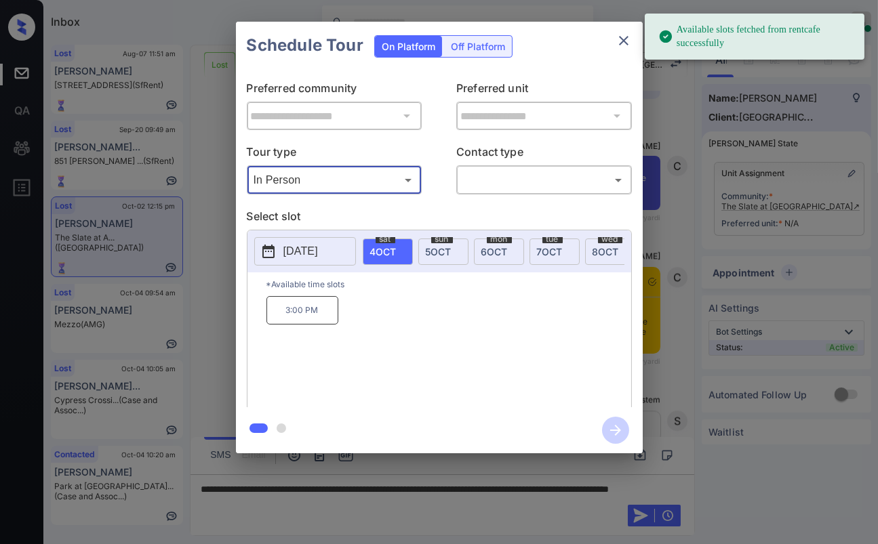
click at [623, 46] on icon "close" at bounding box center [623, 41] width 16 height 16
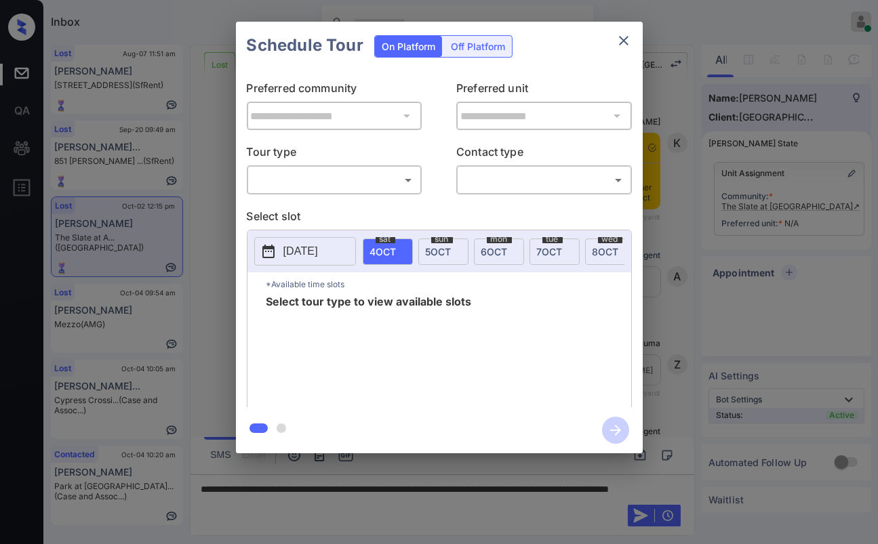
scroll to position [5253, 0]
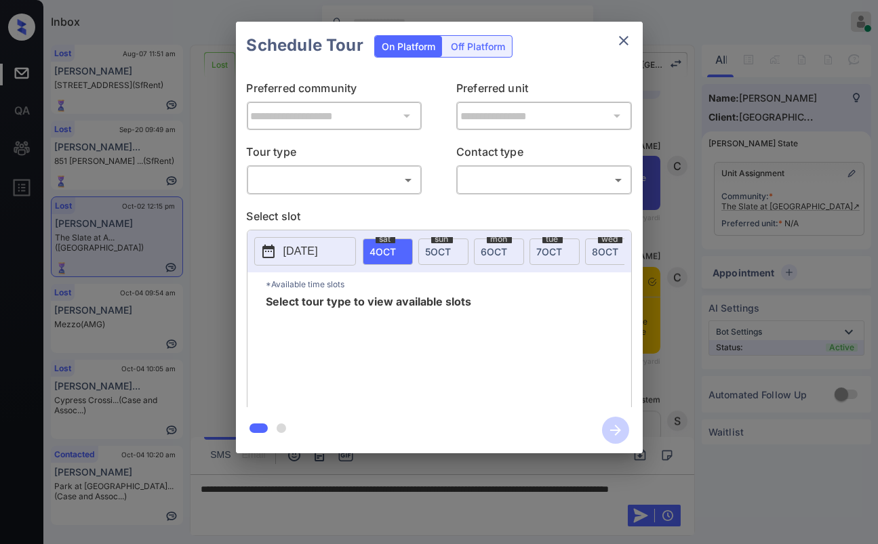
click at [337, 174] on body "Inbox [PERSON_NAME] [PERSON_NAME] Online Set yourself offline Set yourself on b…" at bounding box center [439, 272] width 878 height 544
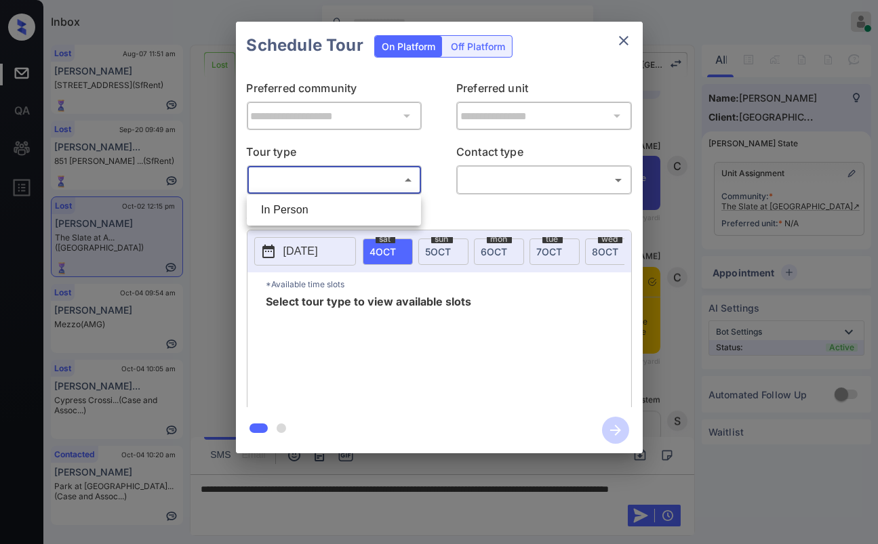
click at [300, 207] on li "In Person" at bounding box center [333, 210] width 167 height 24
type input "********"
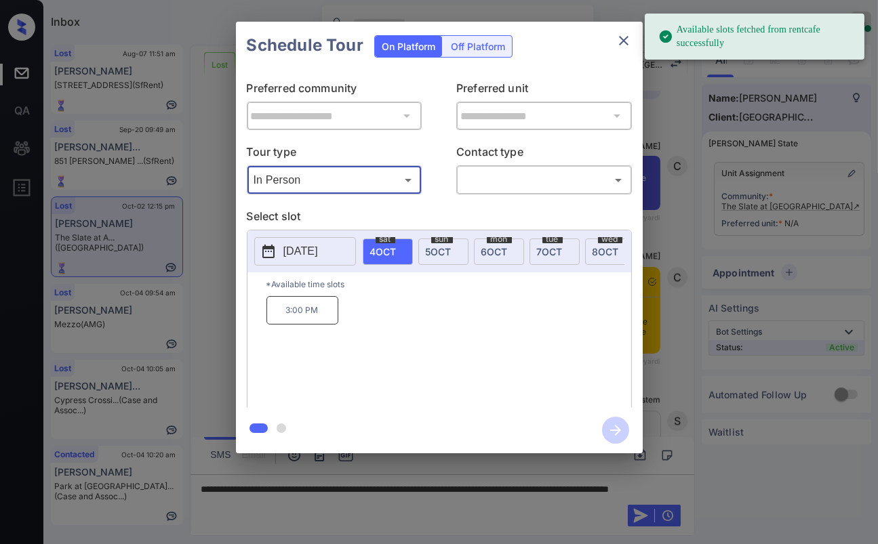
click at [620, 39] on icon "close" at bounding box center [623, 41] width 16 height 16
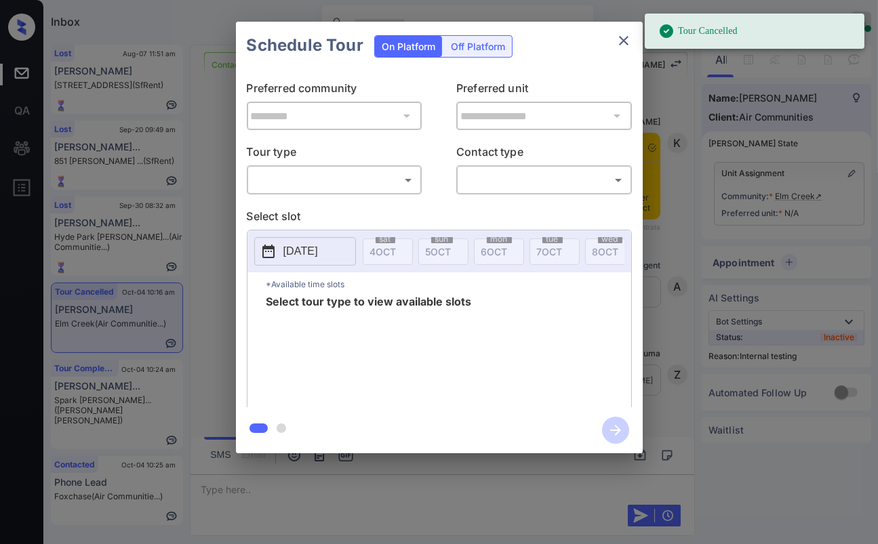
scroll to position [12490, 0]
click at [327, 181] on body "Tour Cancelled Inbox [PERSON_NAME] [PERSON_NAME] Online Set yourself offline Se…" at bounding box center [439, 272] width 878 height 544
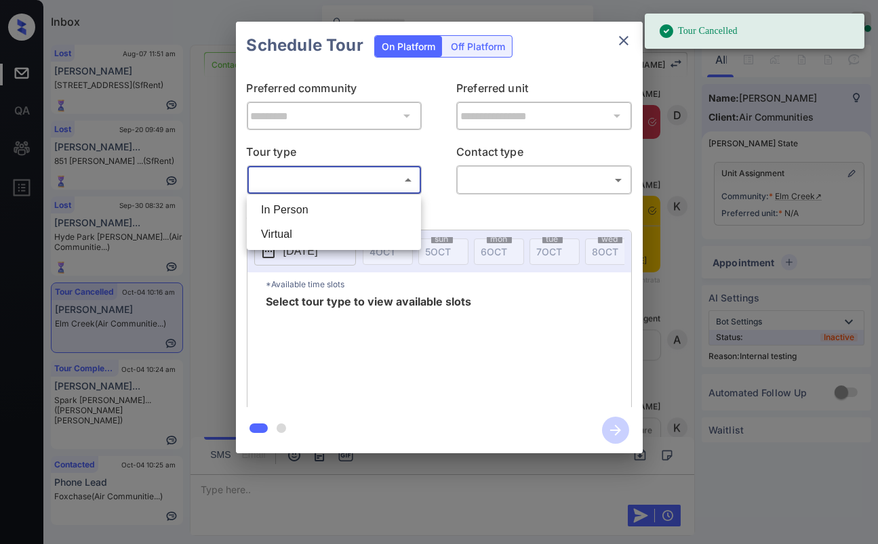
click at [299, 209] on li "In Person" at bounding box center [333, 210] width 167 height 24
type input "********"
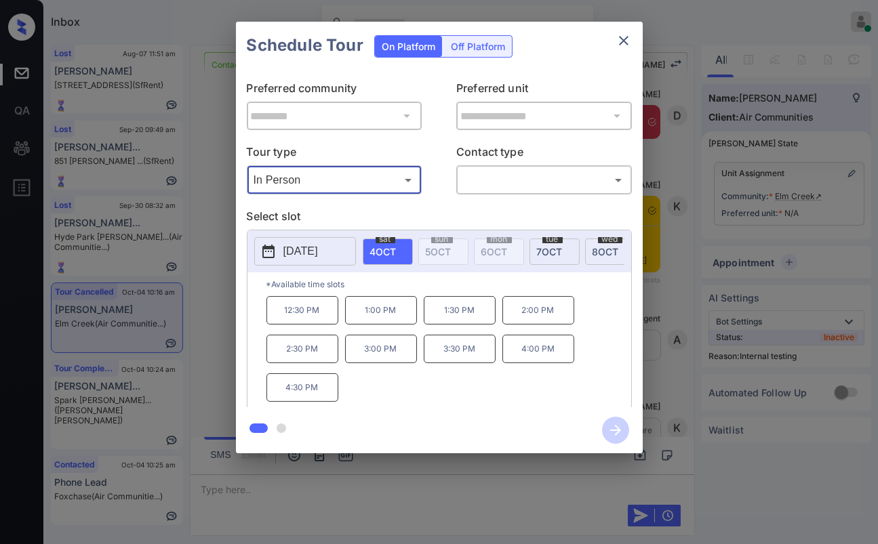
click at [623, 41] on icon "close" at bounding box center [623, 40] width 9 height 9
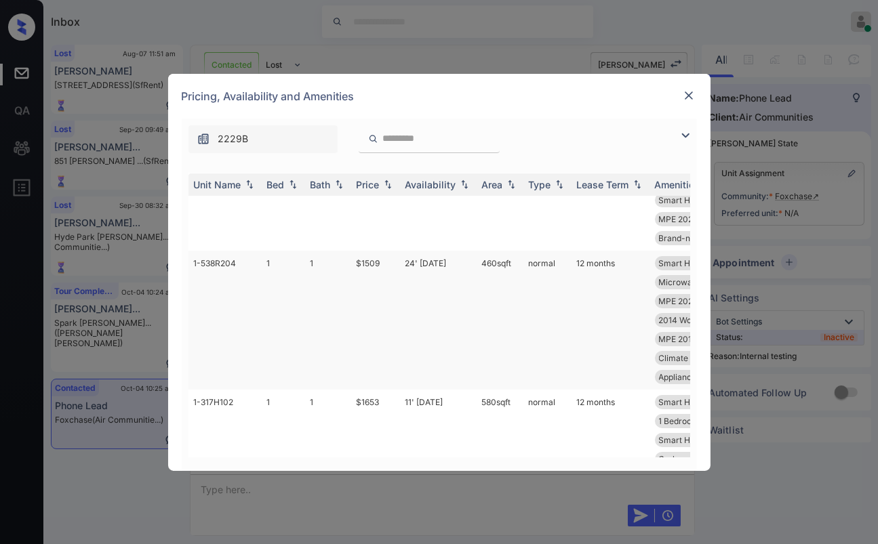
scroll to position [301, 0]
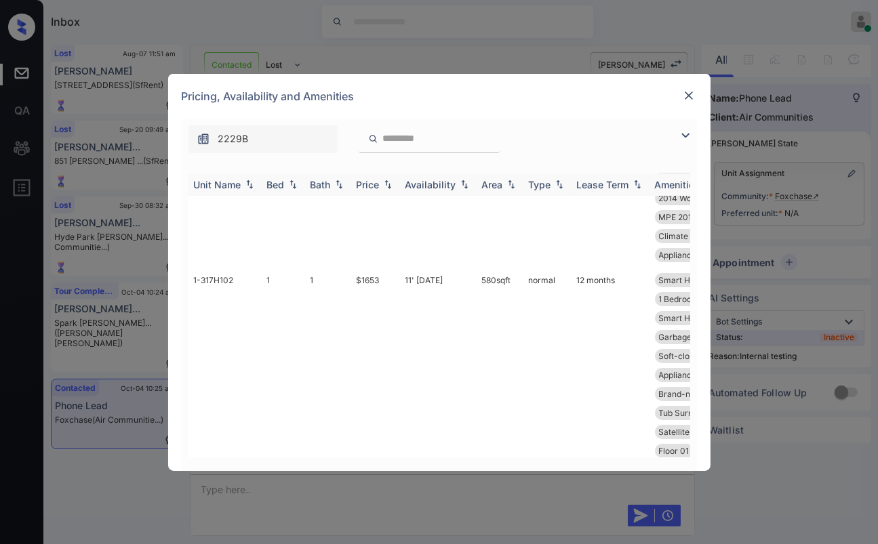
click at [278, 180] on div "Bed" at bounding box center [276, 185] width 18 height 12
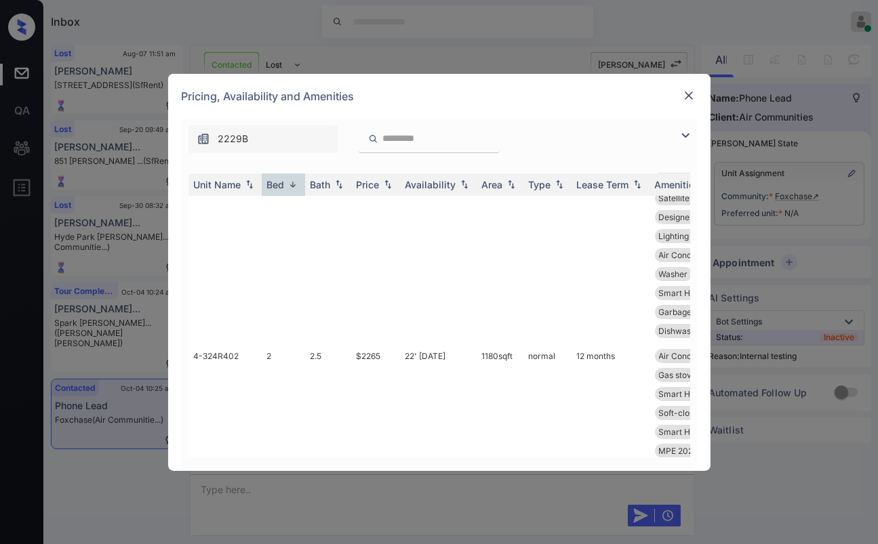
scroll to position [0, 0]
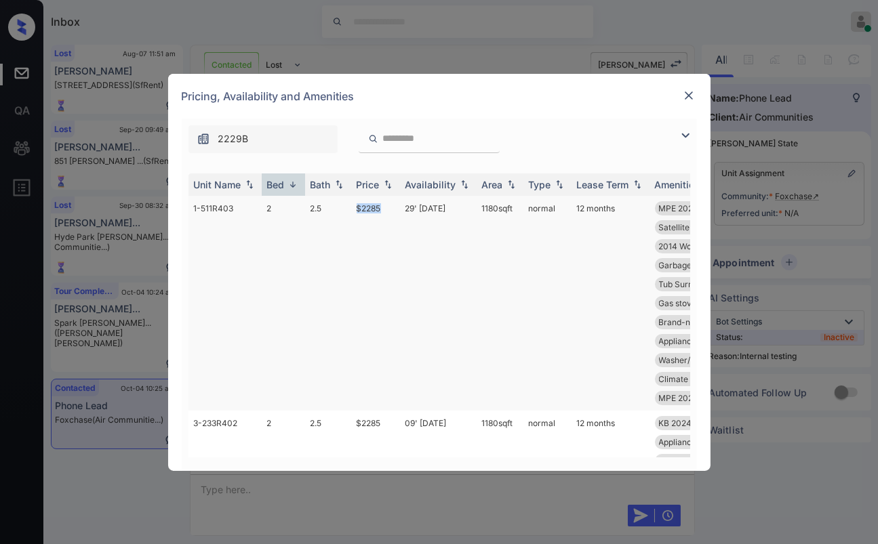
drag, startPoint x: 350, startPoint y: 209, endPoint x: 393, endPoint y: 206, distance: 43.5
click at [393, 207] on tr "1-511R403 2 2.5 $2285 29' Aug 25 1180 sqft normal 12 months MPE 2024 Landsc... …" at bounding box center [542, 303] width 708 height 215
copy tr "$2285"
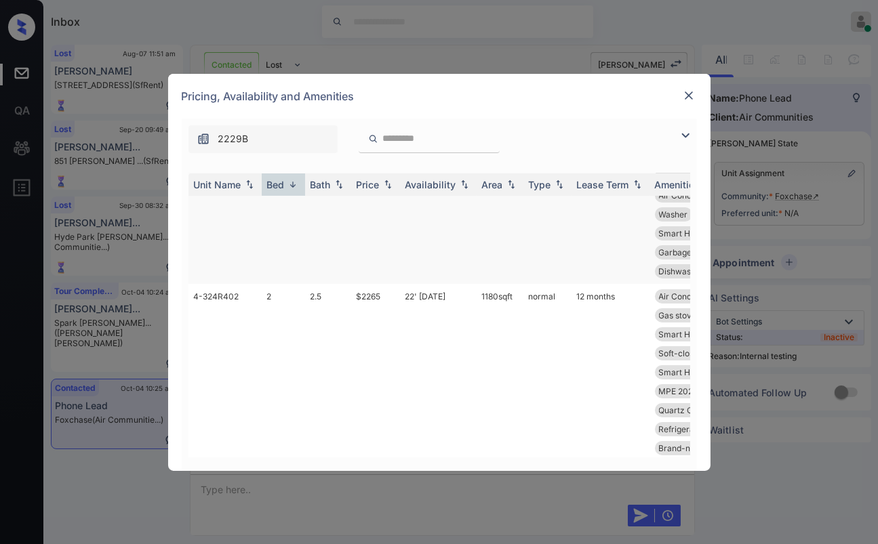
scroll to position [527, 0]
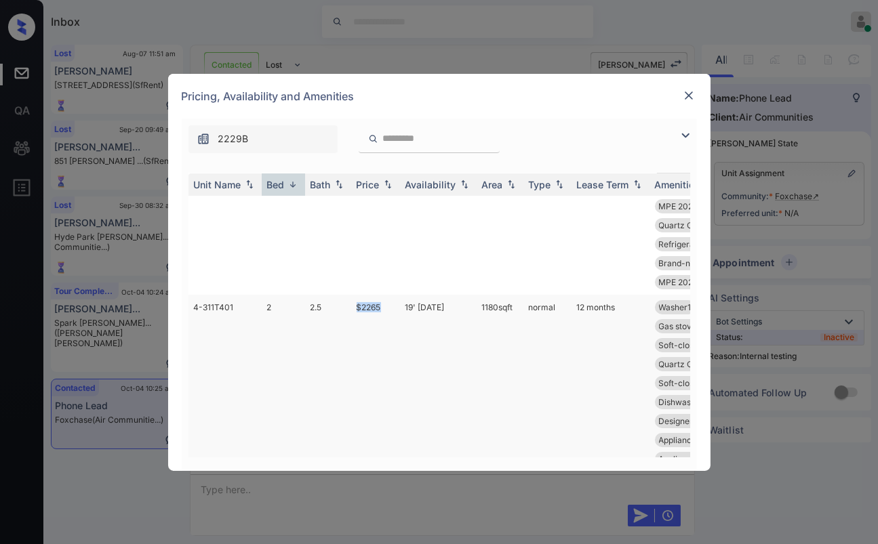
click at [399, 345] on td "$2265" at bounding box center [375, 402] width 49 height 215
copy td "$2265"
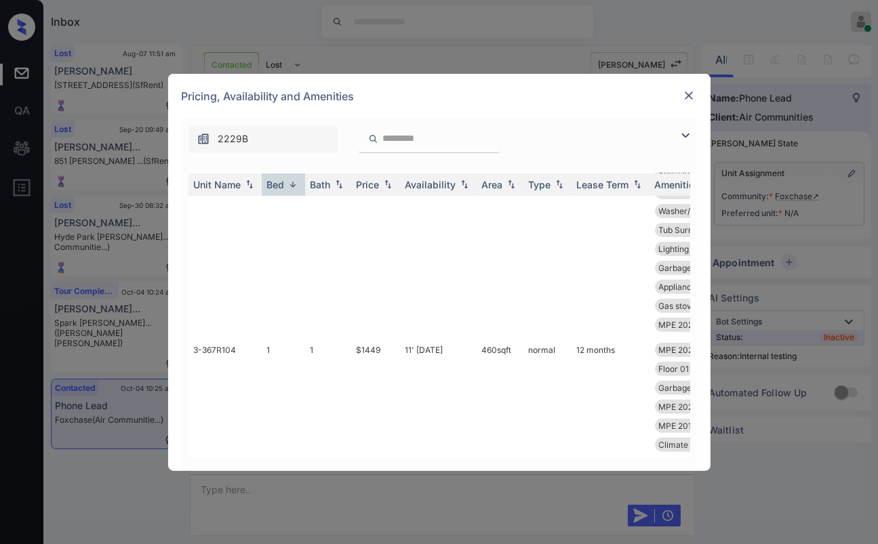
scroll to position [24901, 0]
click at [687, 94] on img at bounding box center [689, 96] width 14 height 14
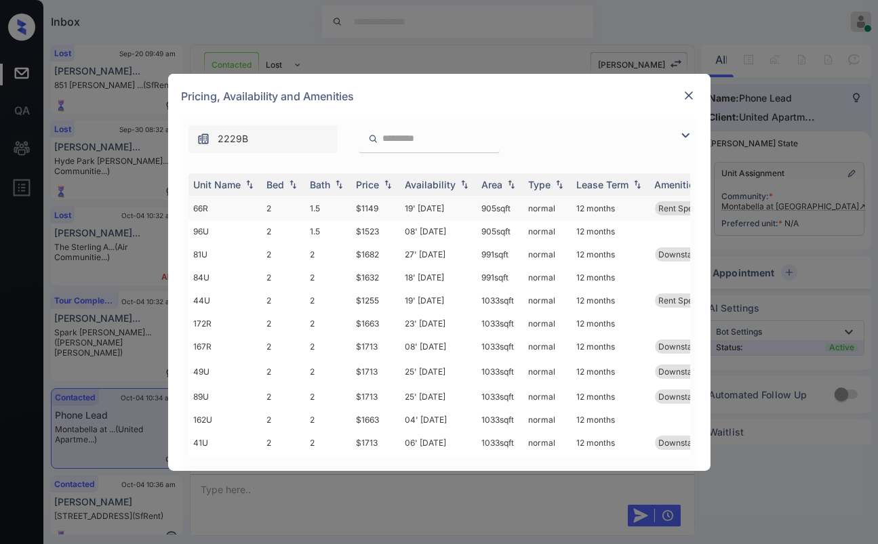
scroll to position [2532, 0]
click at [242, 202] on td "66R" at bounding box center [224, 208] width 73 height 25
click at [350, 207] on td "1.5" at bounding box center [328, 208] width 46 height 25
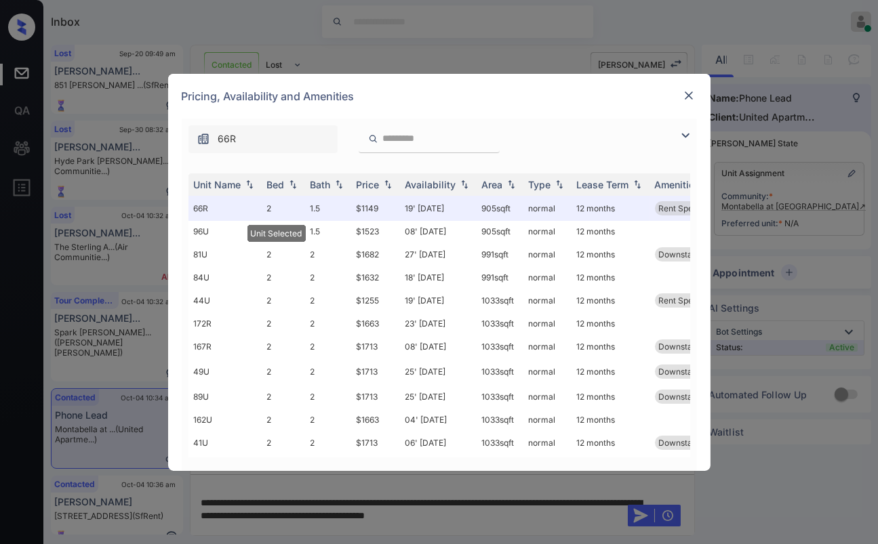
click at [688, 90] on img at bounding box center [689, 96] width 14 height 14
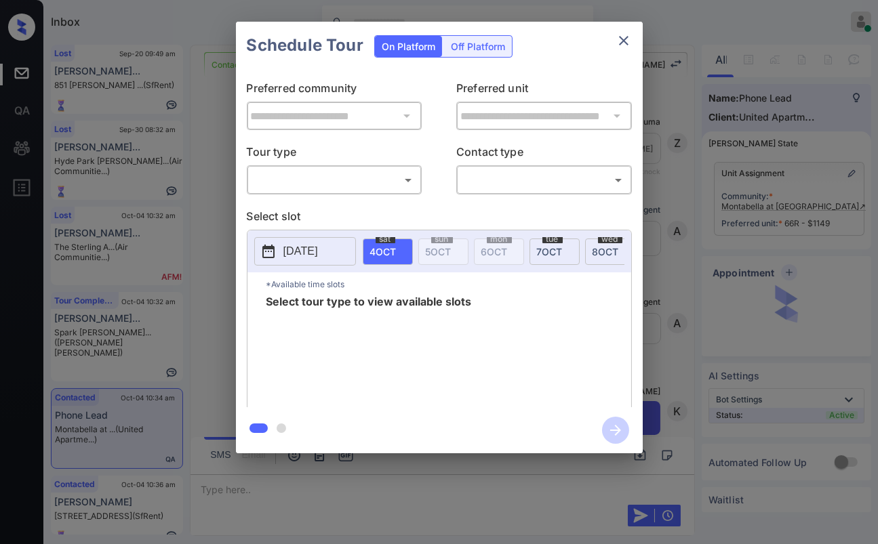
scroll to position [2878, 0]
click at [392, 181] on body "Inbox [PERSON_NAME] [PERSON_NAME] Online Set yourself offline Set yourself on b…" at bounding box center [439, 272] width 878 height 544
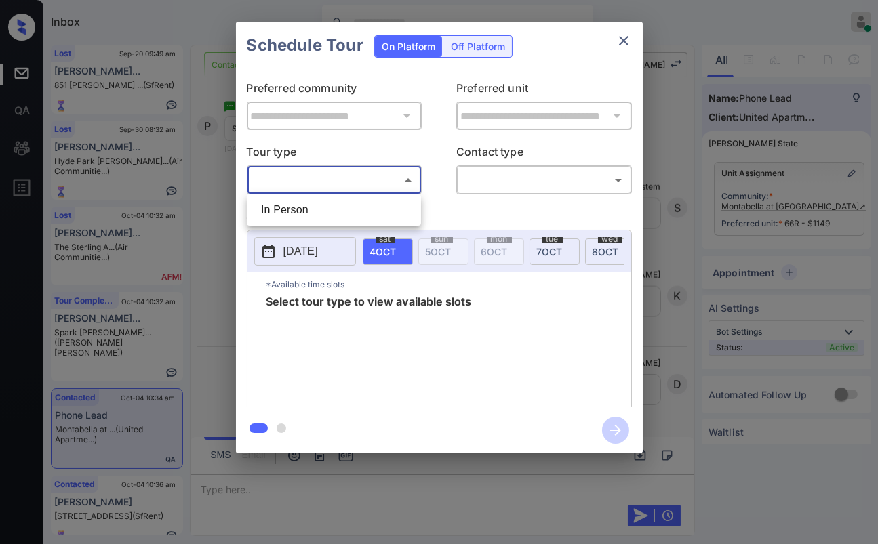
click at [298, 210] on li "In Person" at bounding box center [333, 210] width 167 height 24
type input "********"
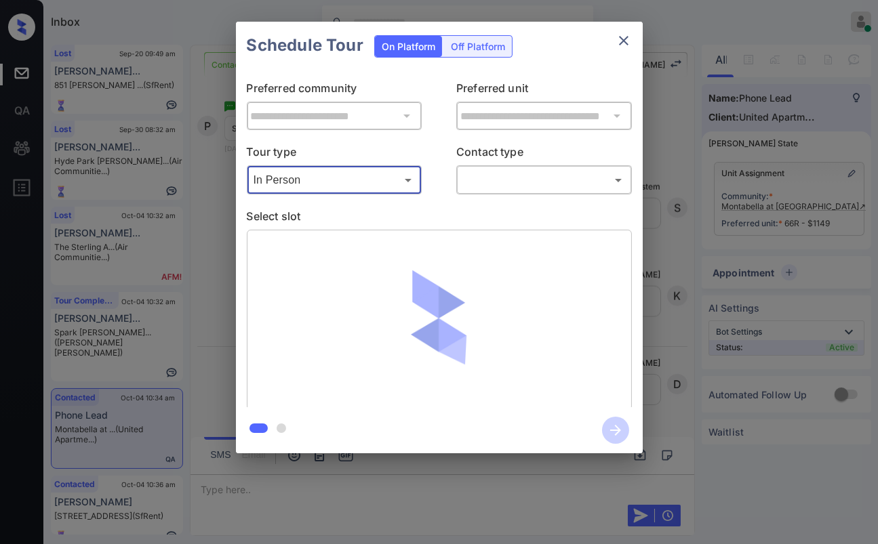
click at [500, 180] on body "Inbox [PERSON_NAME] [PERSON_NAME] Online Set yourself offline Set yourself on b…" at bounding box center [439, 272] width 878 height 544
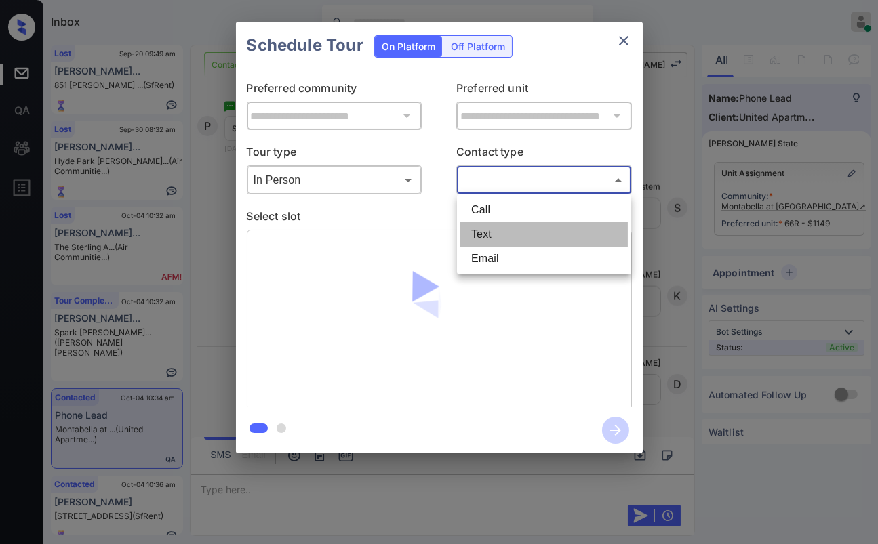
click at [475, 232] on li "Text" at bounding box center [543, 234] width 167 height 24
type input "****"
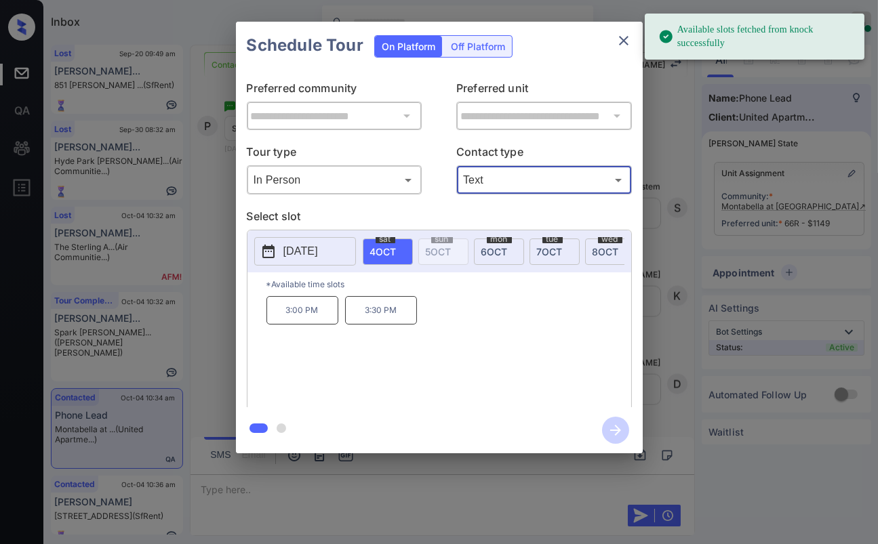
click at [194, 246] on div "**********" at bounding box center [439, 237] width 878 height 475
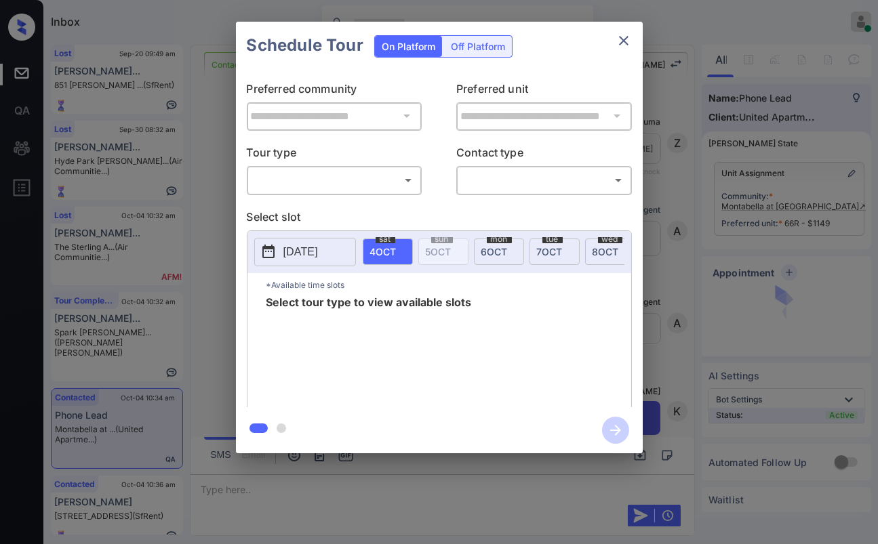
scroll to position [2576, 0]
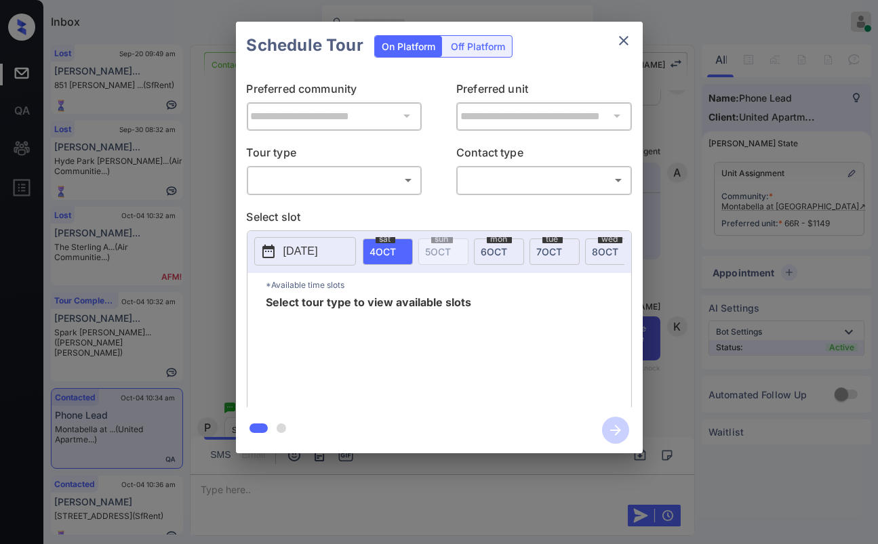
click at [303, 180] on body "Inbox [PERSON_NAME] [PERSON_NAME] Online Set yourself offline Set yourself on b…" at bounding box center [439, 272] width 878 height 544
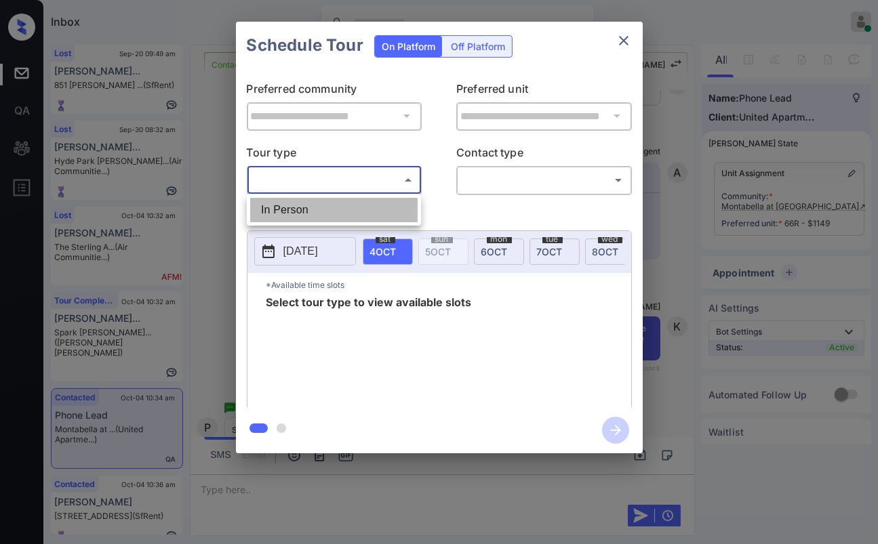
click at [297, 211] on li "In Person" at bounding box center [333, 210] width 167 height 24
type input "********"
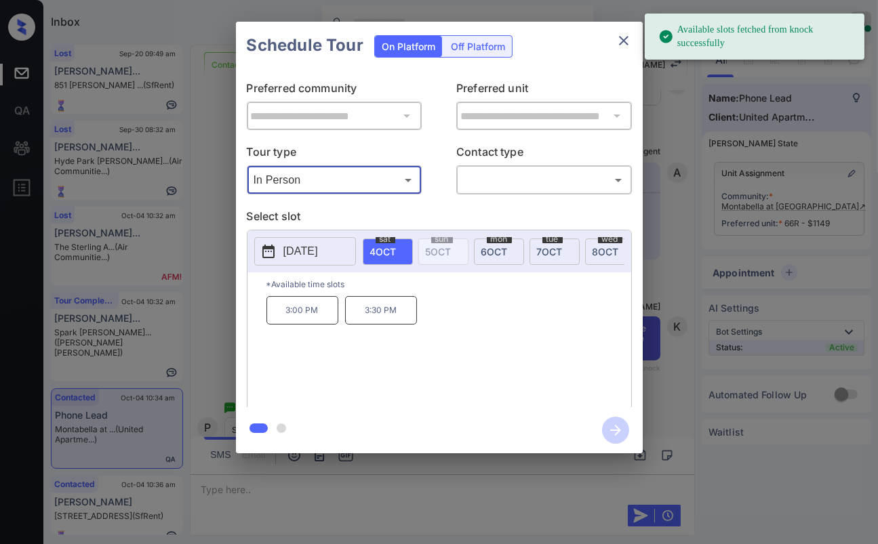
click at [619, 37] on icon "close" at bounding box center [623, 40] width 9 height 9
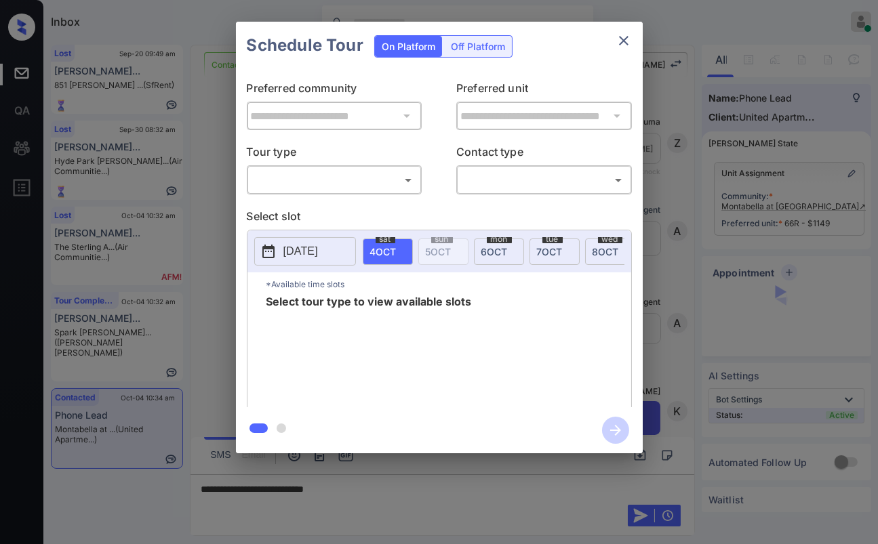
scroll to position [2576, 0]
click at [347, 185] on body "Inbox [PERSON_NAME] [PERSON_NAME] Online Set yourself offline Set yourself on b…" at bounding box center [439, 272] width 878 height 544
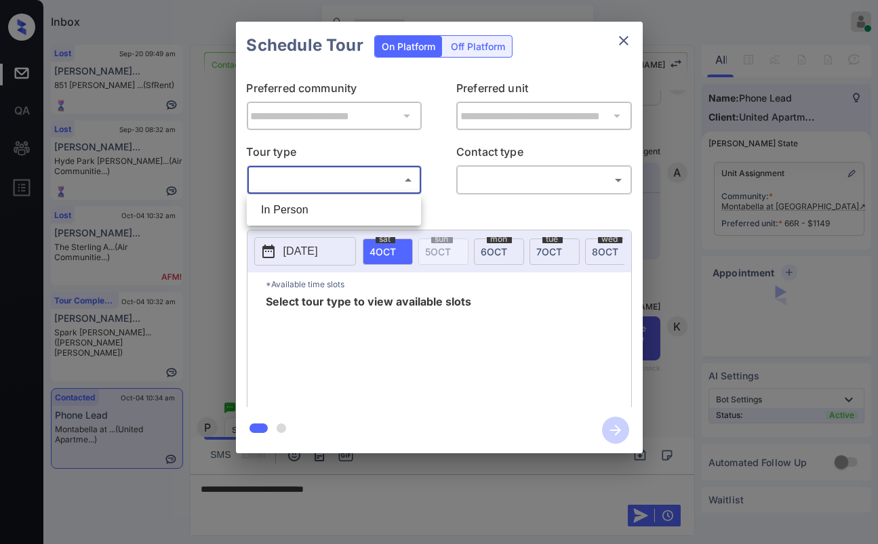
click at [287, 207] on li "In Person" at bounding box center [333, 210] width 167 height 24
type input "********"
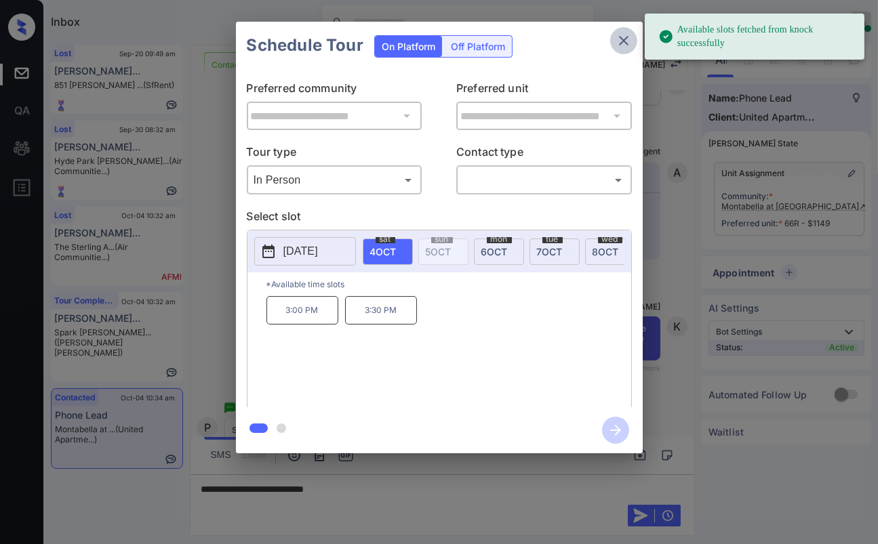
click at [626, 43] on icon "close" at bounding box center [623, 40] width 9 height 9
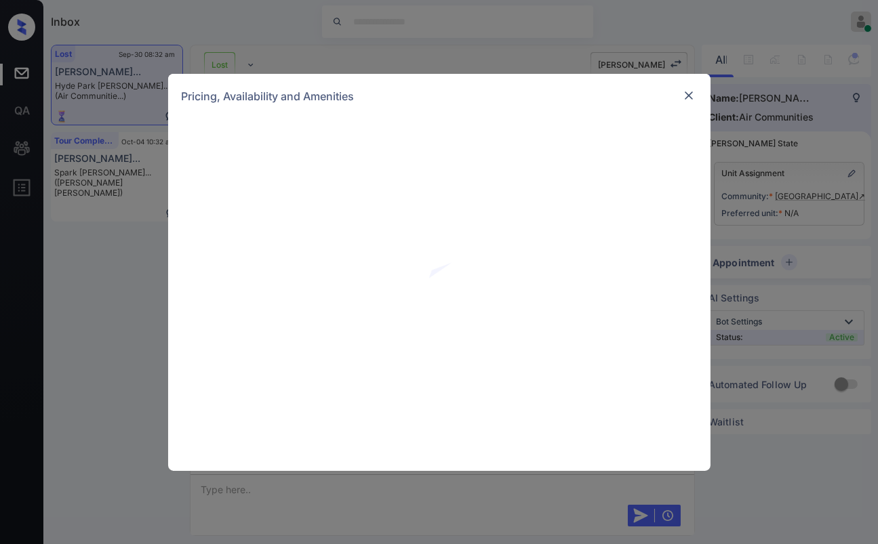
scroll to position [5854, 0]
click at [689, 92] on img at bounding box center [689, 96] width 14 height 14
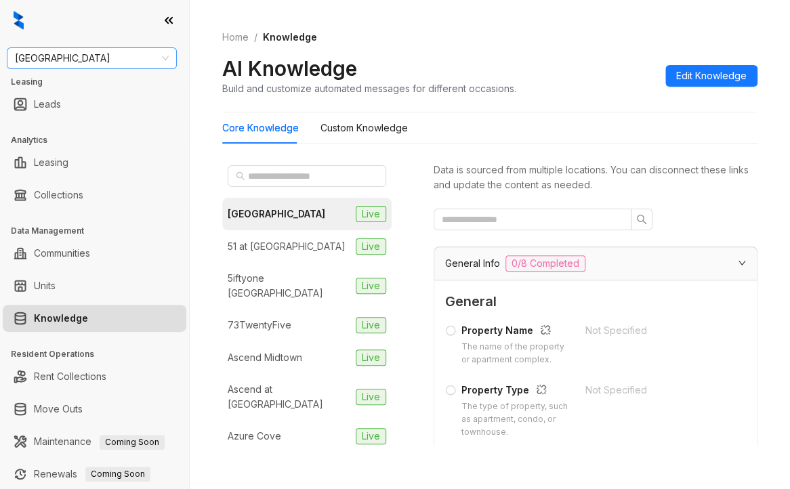
click at [76, 54] on span "[GEOGRAPHIC_DATA]" at bounding box center [92, 58] width 154 height 20
type input "******"
click at [79, 79] on div "United Apartment Group" at bounding box center [92, 85] width 148 height 15
click at [284, 185] on span at bounding box center [307, 176] width 159 height 22
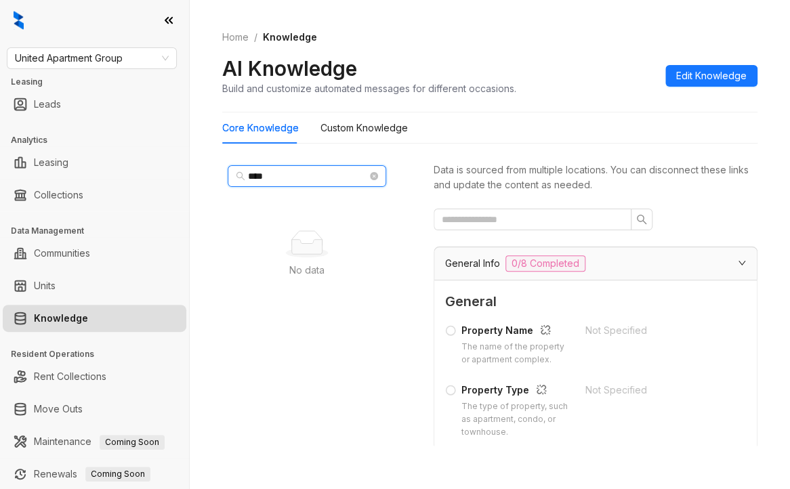
type input "****"
click at [136, 63] on span "United Apartment Group" at bounding box center [92, 58] width 154 height 20
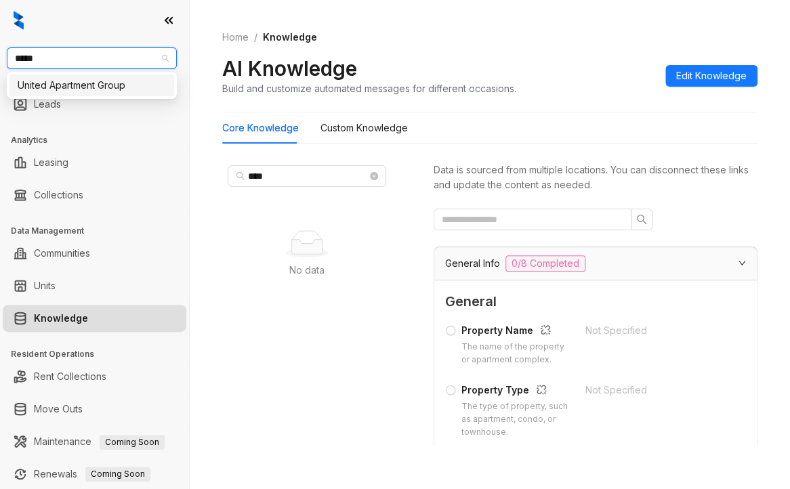
type input "******"
click at [66, 78] on div "United Apartment Group" at bounding box center [92, 85] width 148 height 15
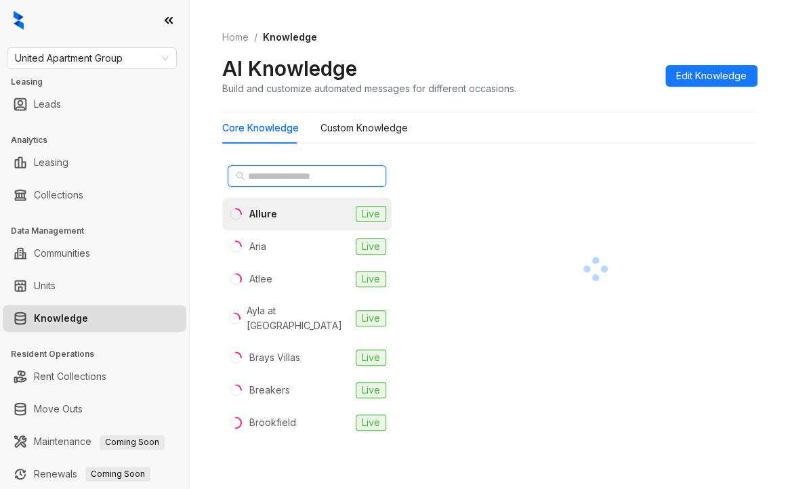
click at [300, 175] on input "text" at bounding box center [307, 176] width 119 height 15
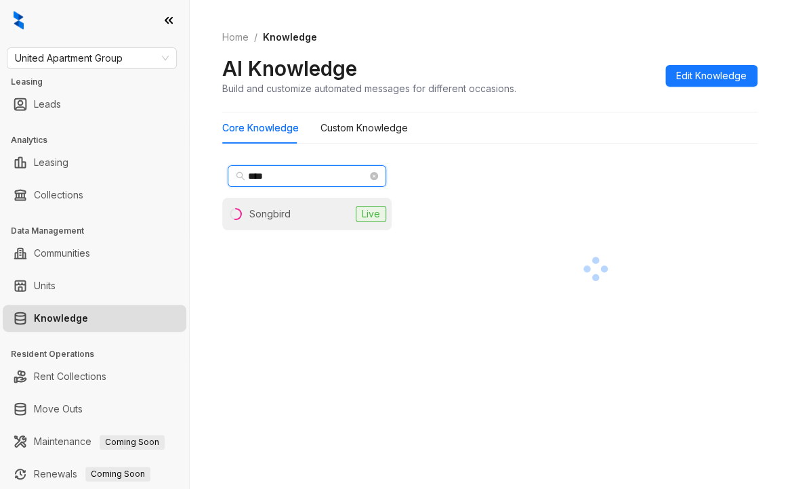
type input "****"
click at [289, 208] on div "Songbird" at bounding box center [269, 214] width 41 height 15
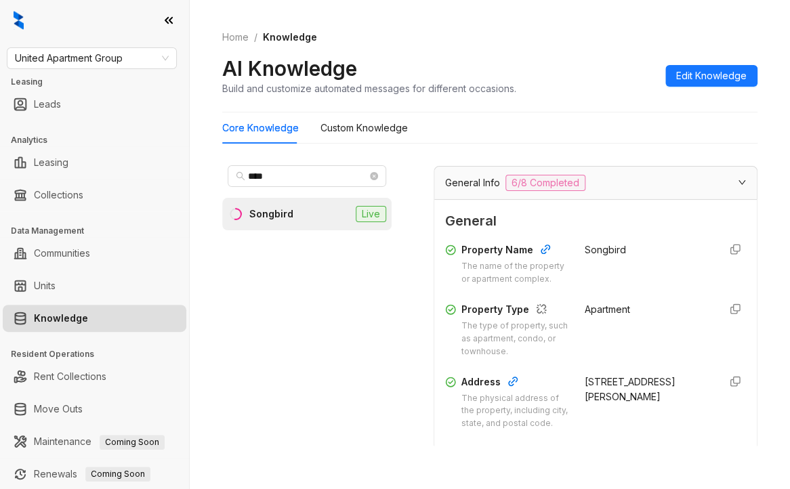
scroll to position [271, 0]
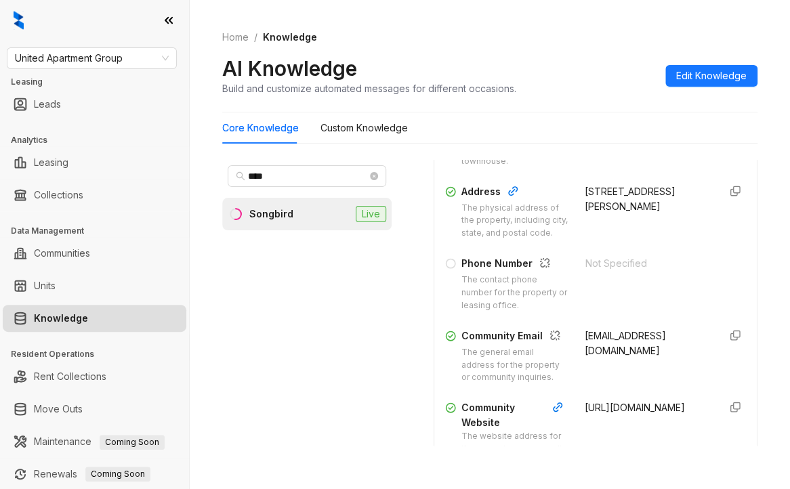
click at [610, 356] on span "songbird@uaginc.com" at bounding box center [625, 343] width 81 height 26
copy div "songbird@uaginc.com"
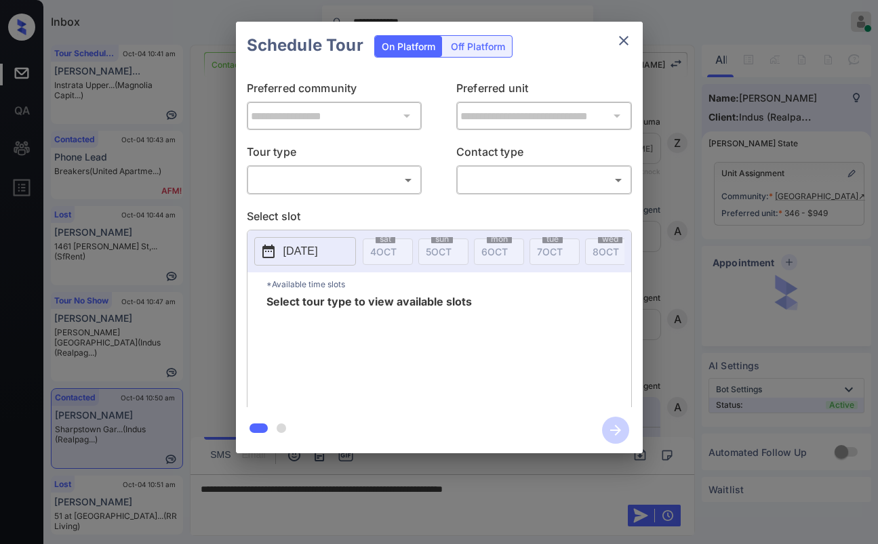
click at [349, 175] on body "**********" at bounding box center [439, 272] width 878 height 544
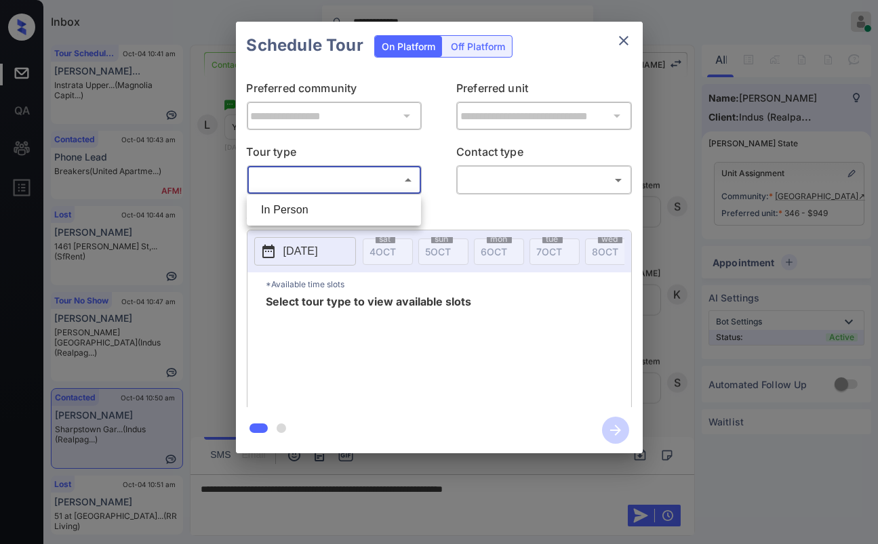
click at [621, 32] on div at bounding box center [439, 272] width 878 height 544
click at [623, 39] on icon "close" at bounding box center [623, 40] width 9 height 9
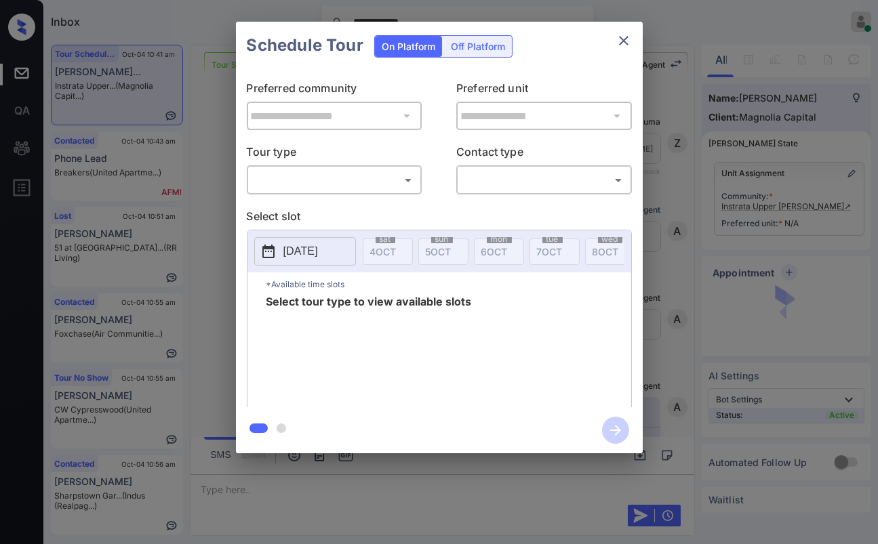
scroll to position [1585, 0]
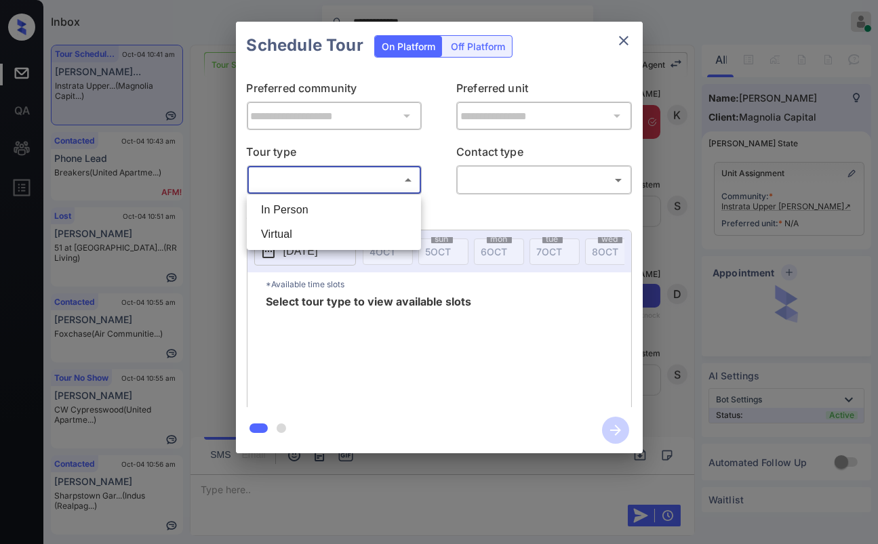
click at [358, 176] on body "**********" at bounding box center [439, 272] width 878 height 544
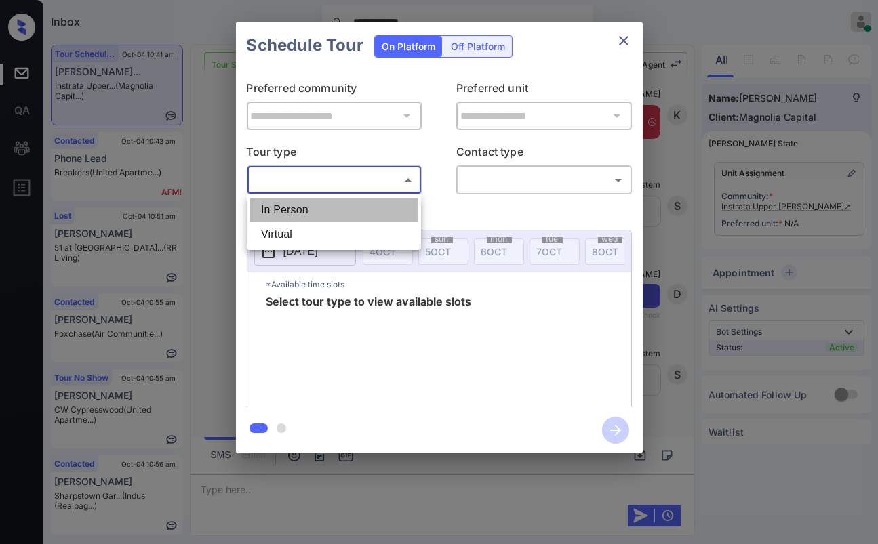
click at [301, 201] on li "In Person" at bounding box center [333, 210] width 167 height 24
type input "********"
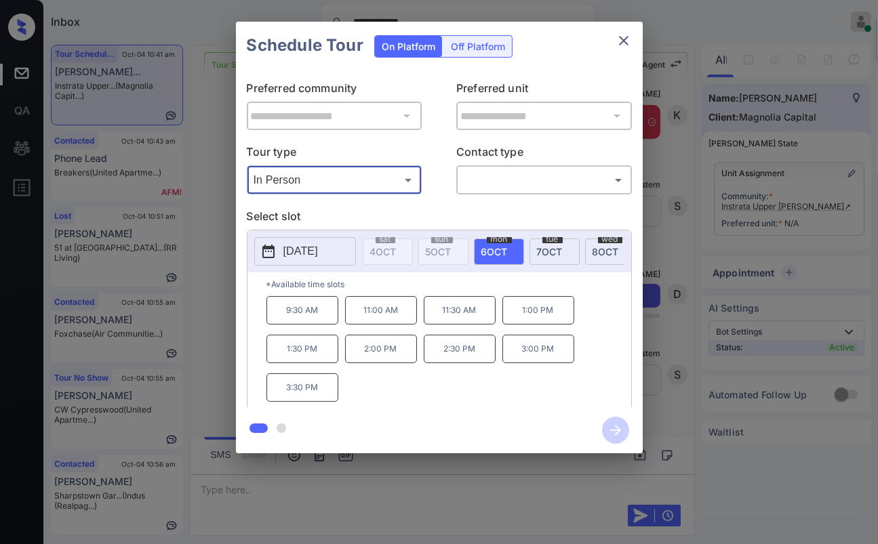
click at [620, 41] on icon "close" at bounding box center [623, 41] width 16 height 16
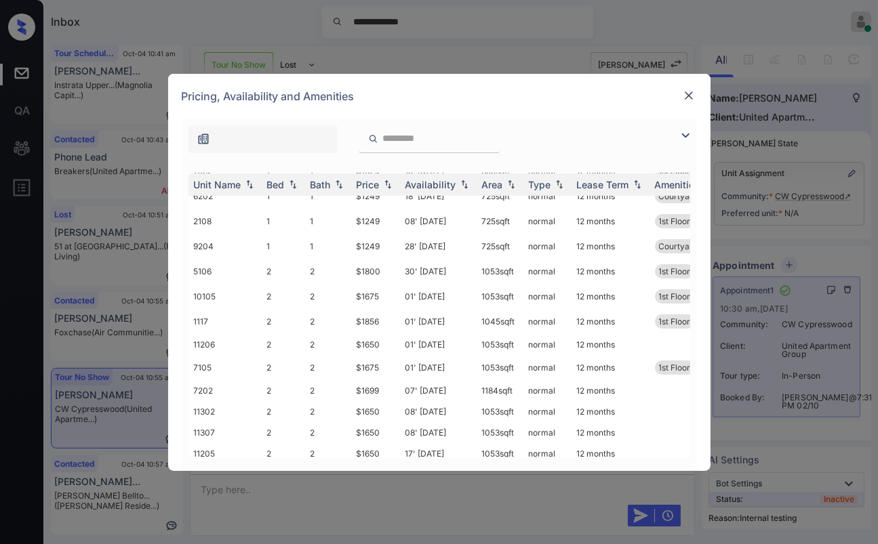
scroll to position [531, 0]
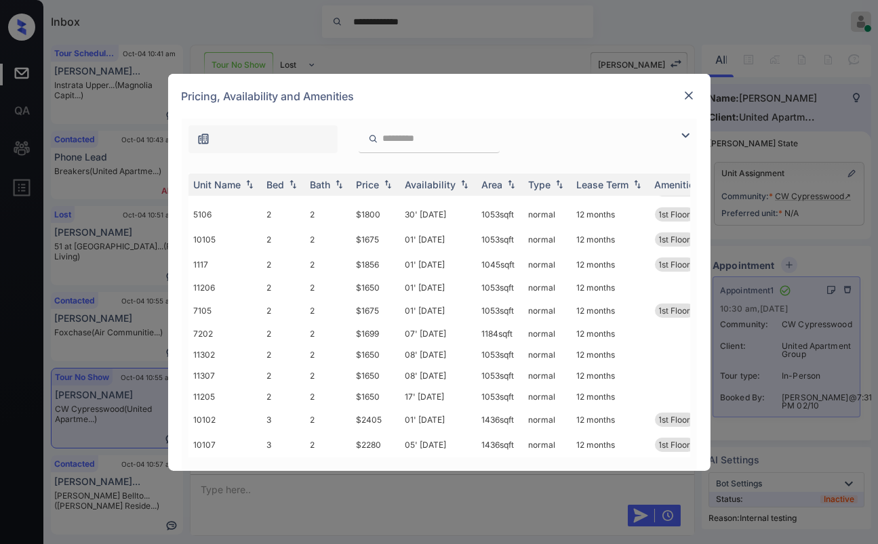
click at [689, 94] on img at bounding box center [689, 96] width 14 height 14
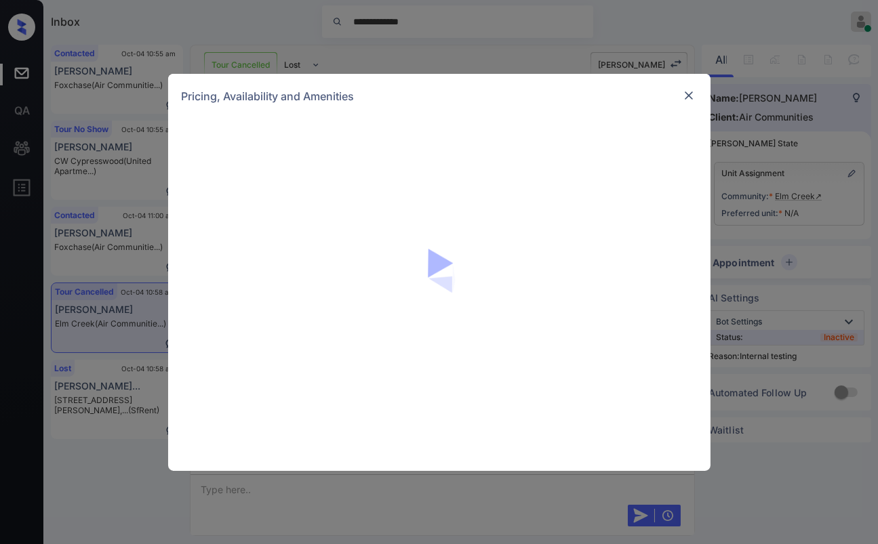
scroll to position [12713, 0]
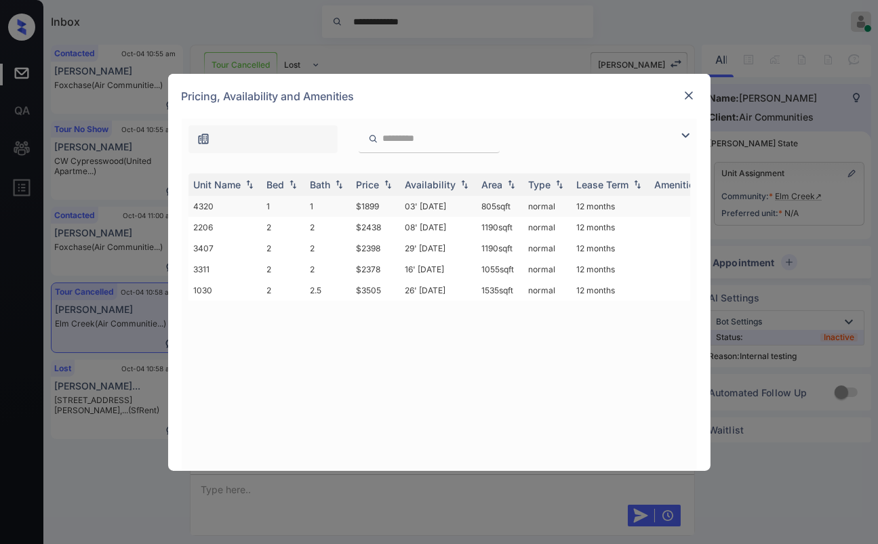
click at [260, 201] on td "4320" at bounding box center [224, 206] width 73 height 21
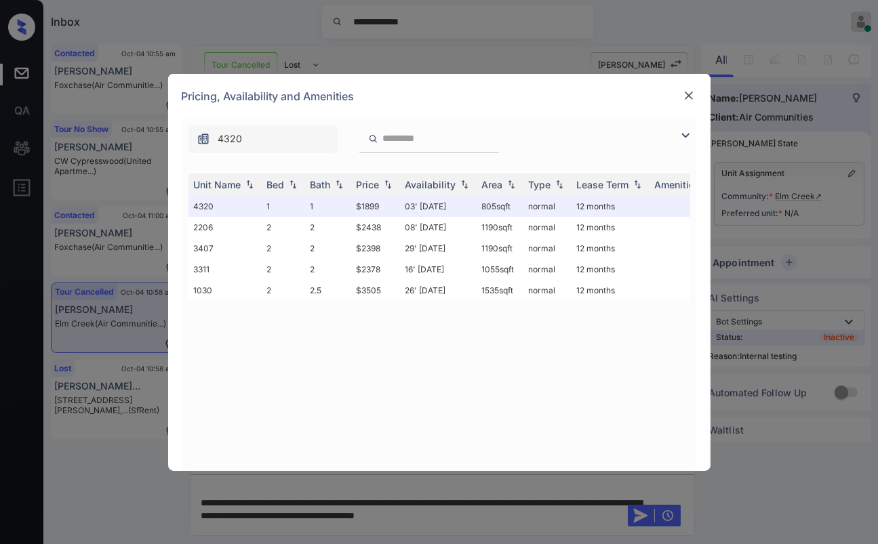
click at [686, 98] on img at bounding box center [689, 96] width 14 height 14
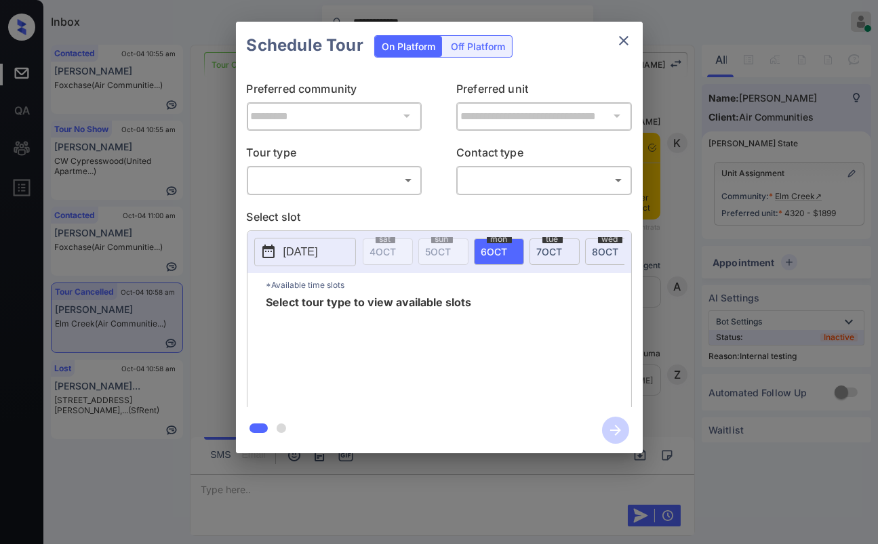
click at [342, 197] on div "**********" at bounding box center [439, 238] width 407 height 338
click at [343, 186] on body "**********" at bounding box center [439, 272] width 878 height 544
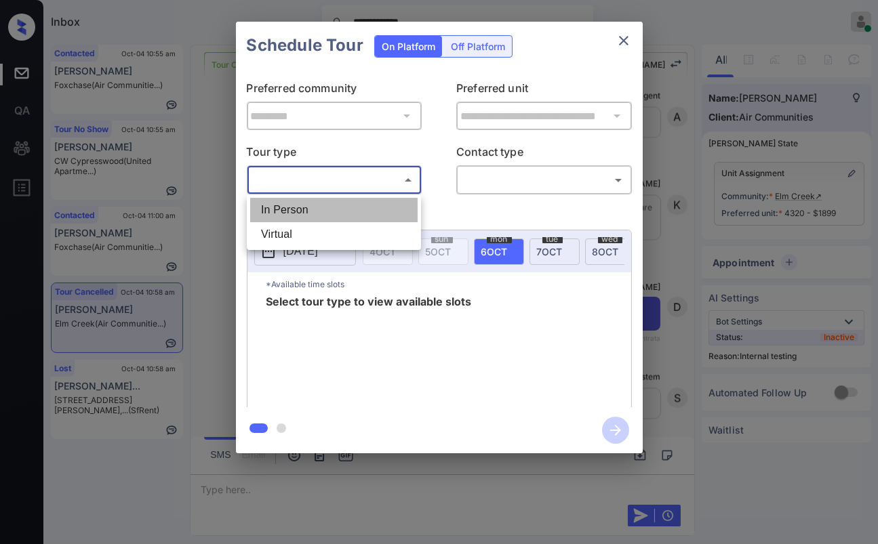
click at [310, 207] on li "In Person" at bounding box center [333, 210] width 167 height 24
type input "********"
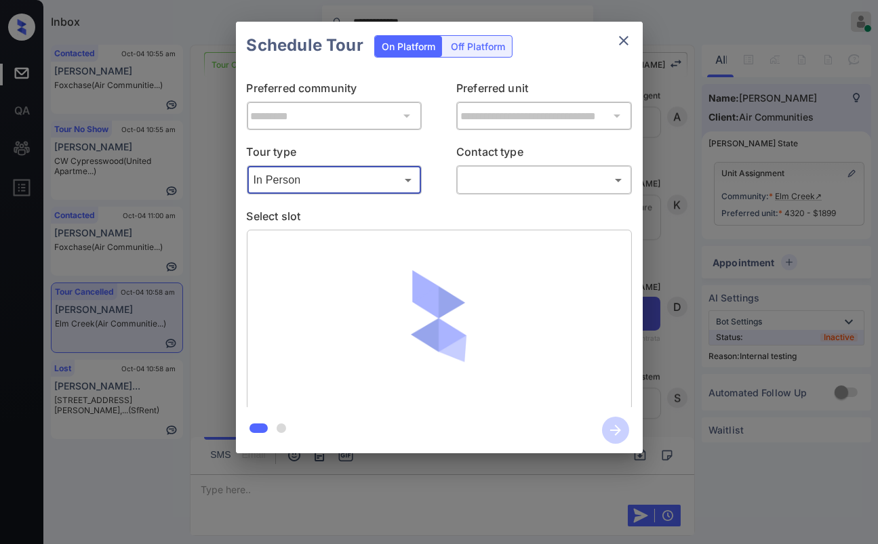
click at [491, 191] on div "​ ​" at bounding box center [544, 179] width 176 height 29
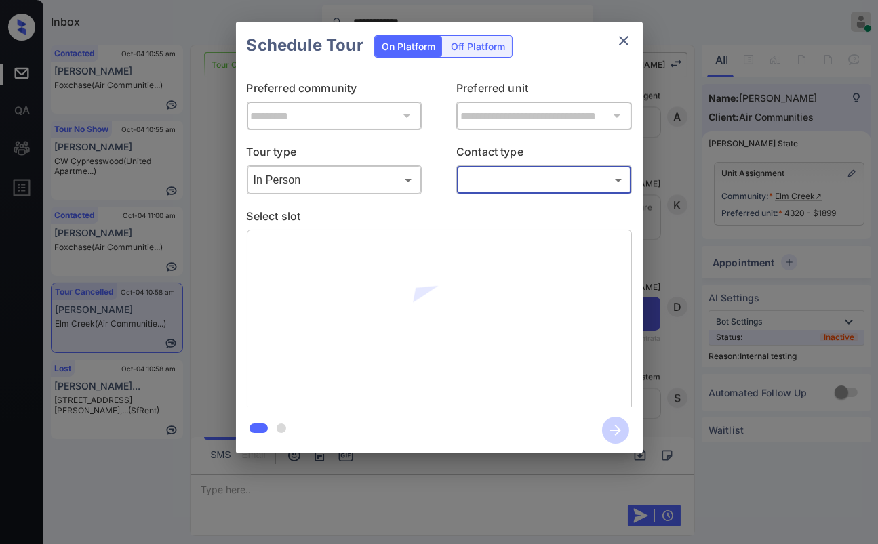
click at [491, 192] on div "​ ​" at bounding box center [544, 179] width 176 height 29
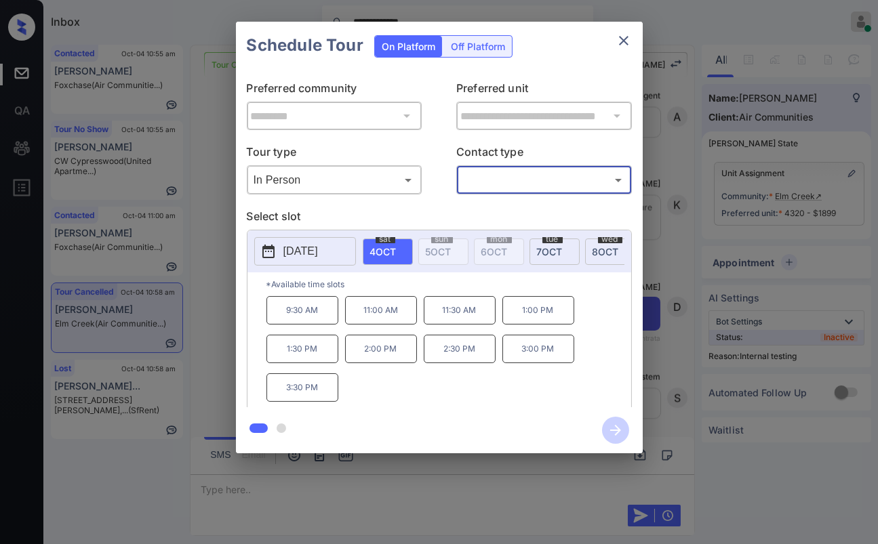
click at [487, 176] on body "**********" at bounding box center [439, 272] width 878 height 544
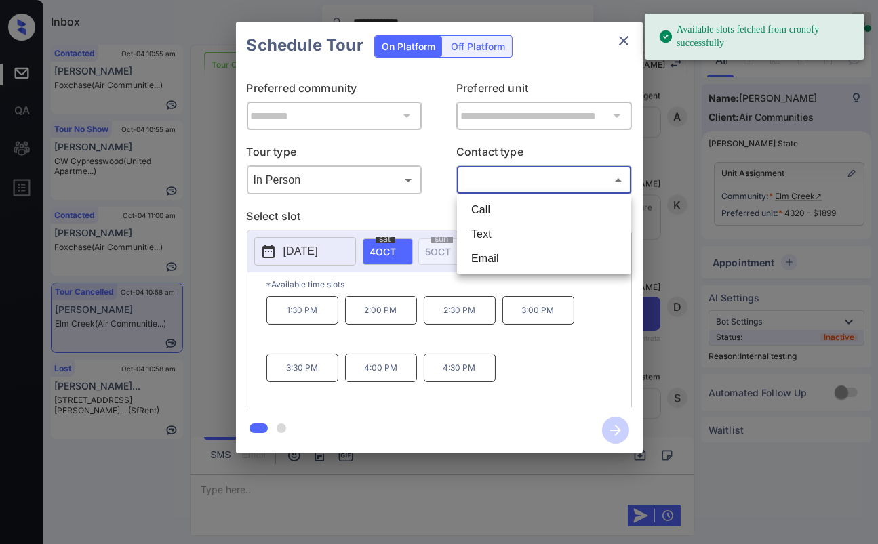
click at [494, 232] on li "Text" at bounding box center [543, 234] width 167 height 24
type input "****"
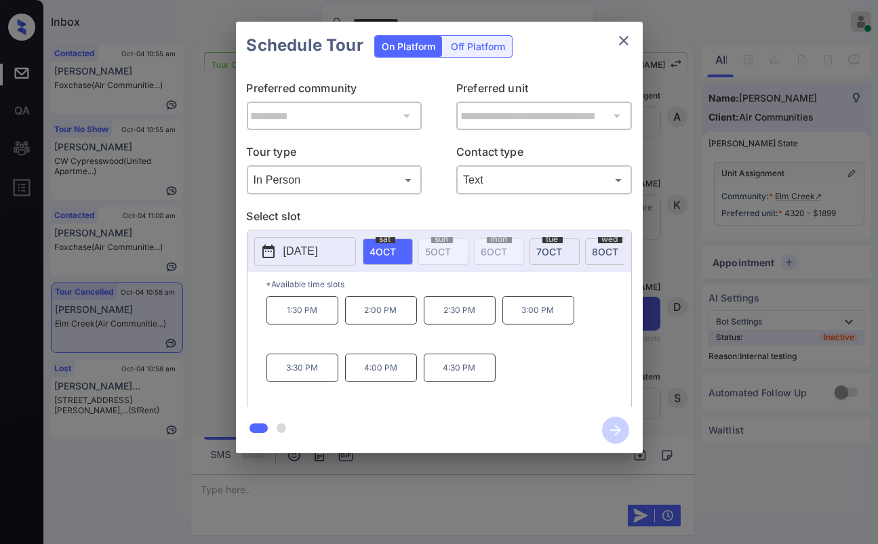
click at [211, 304] on div "**********" at bounding box center [439, 237] width 878 height 475
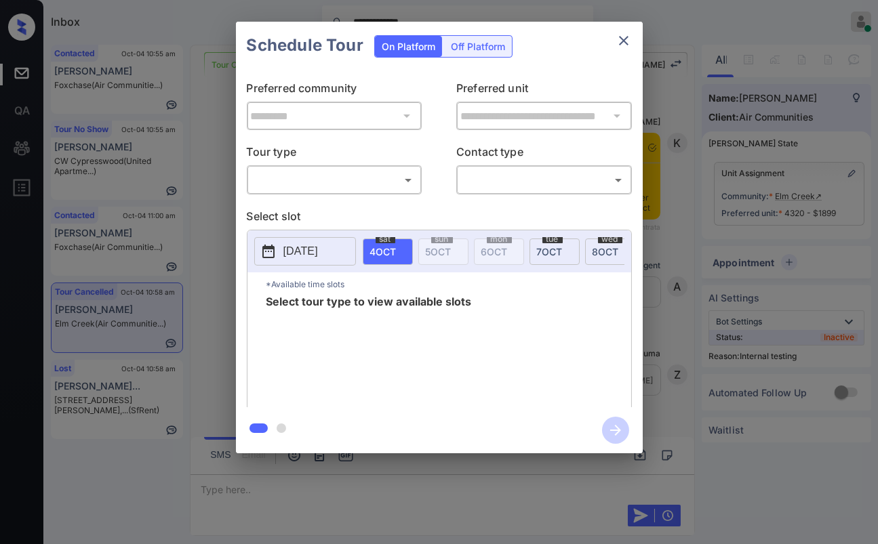
scroll to position [12939, 0]
click at [301, 181] on body "**********" at bounding box center [439, 272] width 878 height 544
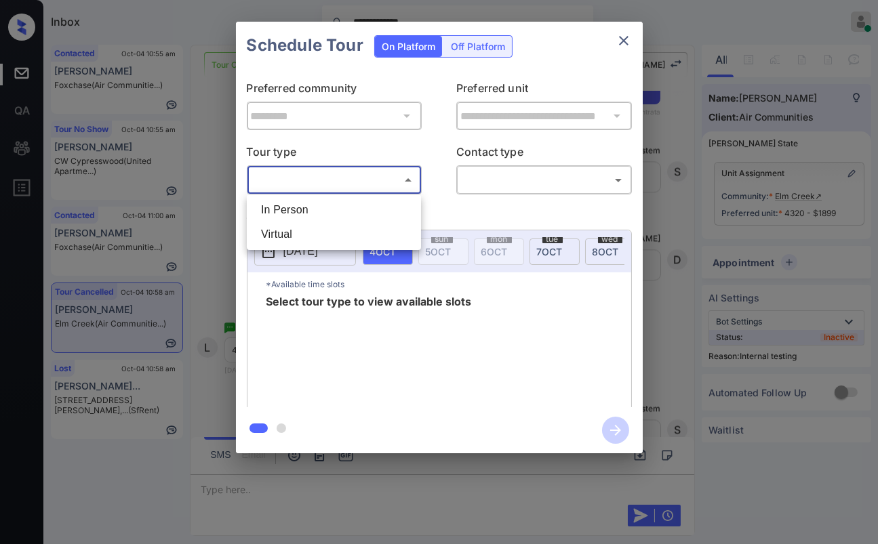
click at [311, 212] on li "In Person" at bounding box center [333, 210] width 167 height 24
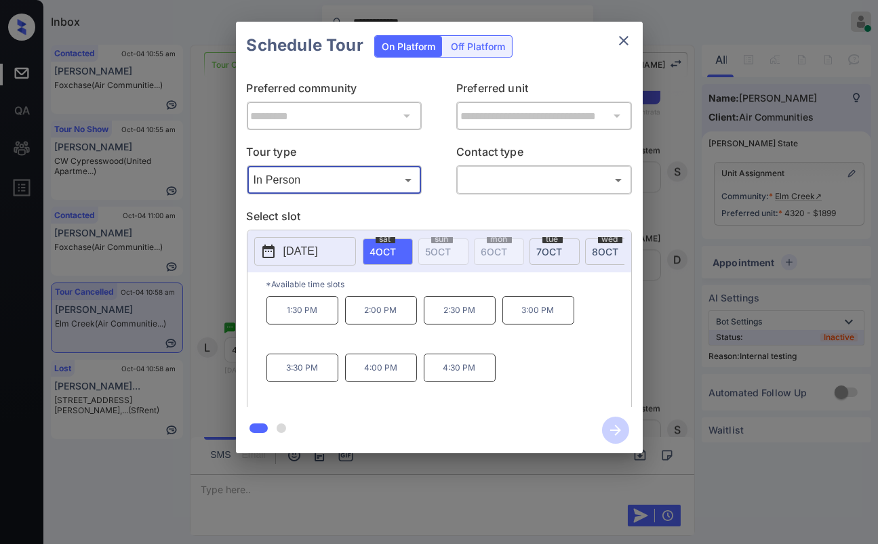
type input "********"
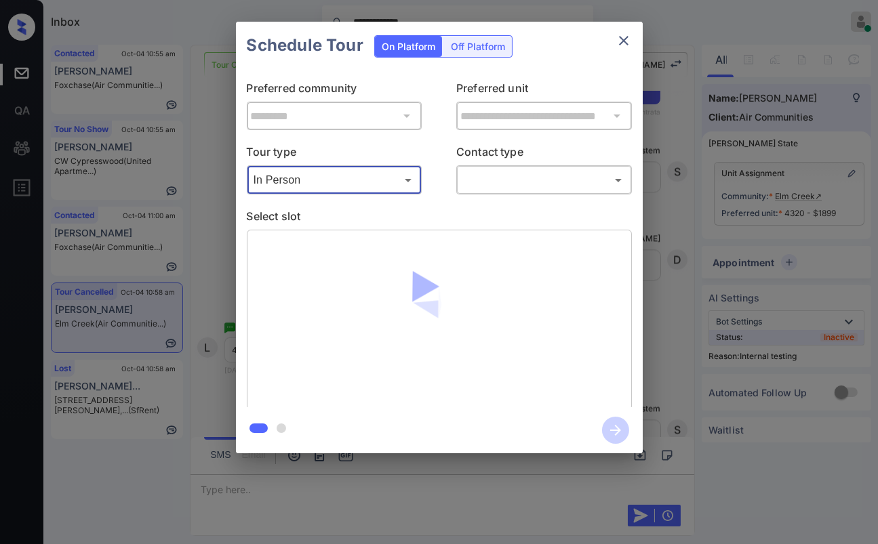
click at [510, 187] on body "**********" at bounding box center [439, 272] width 878 height 544
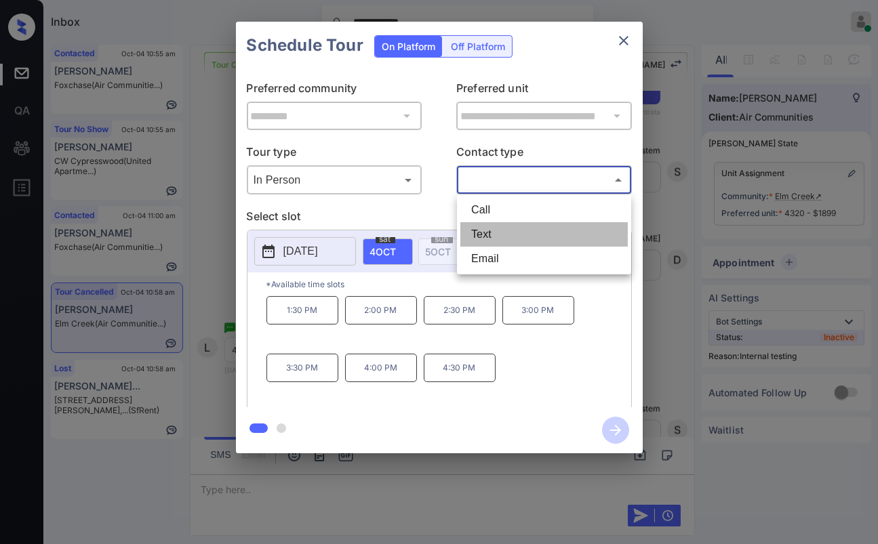
click at [489, 236] on li "Text" at bounding box center [543, 234] width 167 height 24
type input "****"
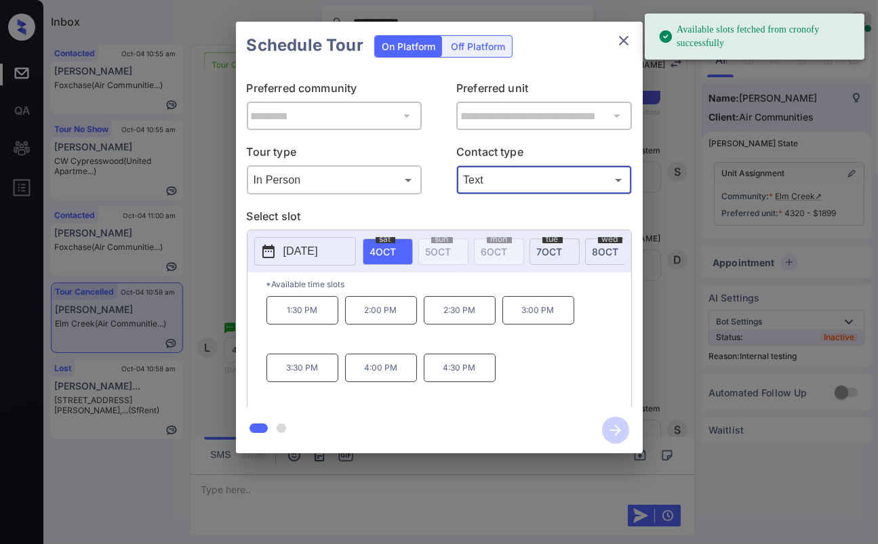
click at [457, 377] on p "4:30 PM" at bounding box center [460, 368] width 72 height 28
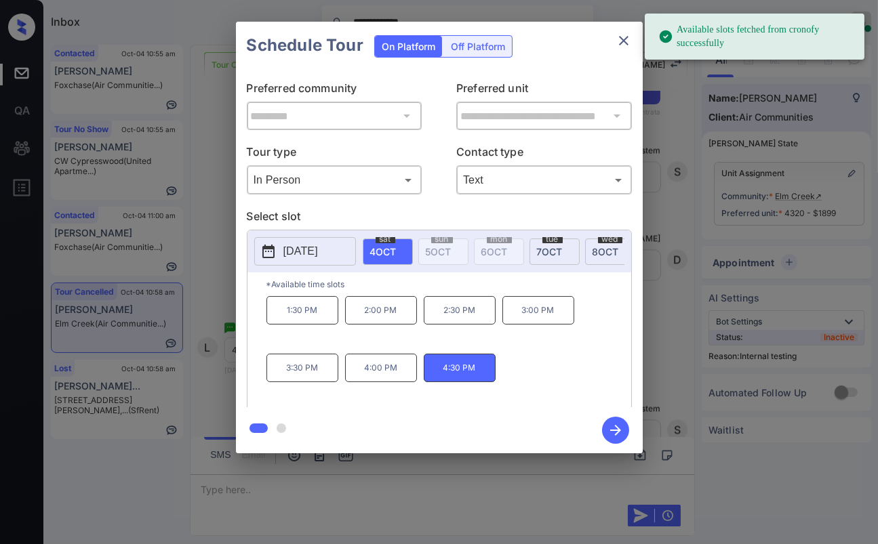
click at [616, 430] on icon "button" at bounding box center [615, 430] width 27 height 27
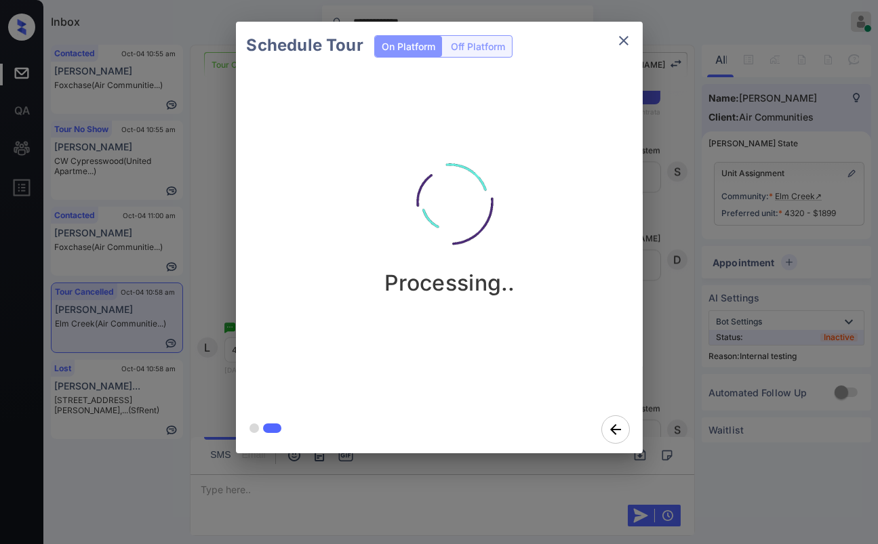
click at [621, 39] on icon "close" at bounding box center [623, 40] width 9 height 9
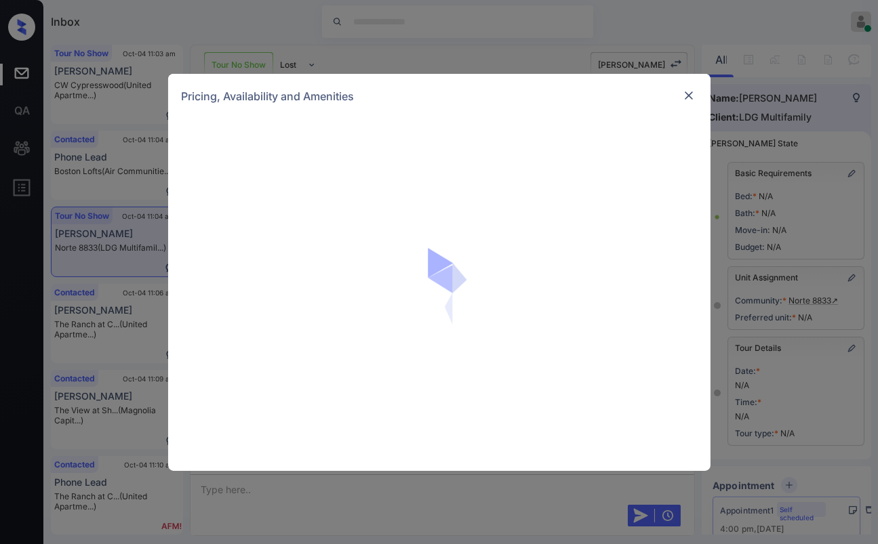
scroll to position [1048, 0]
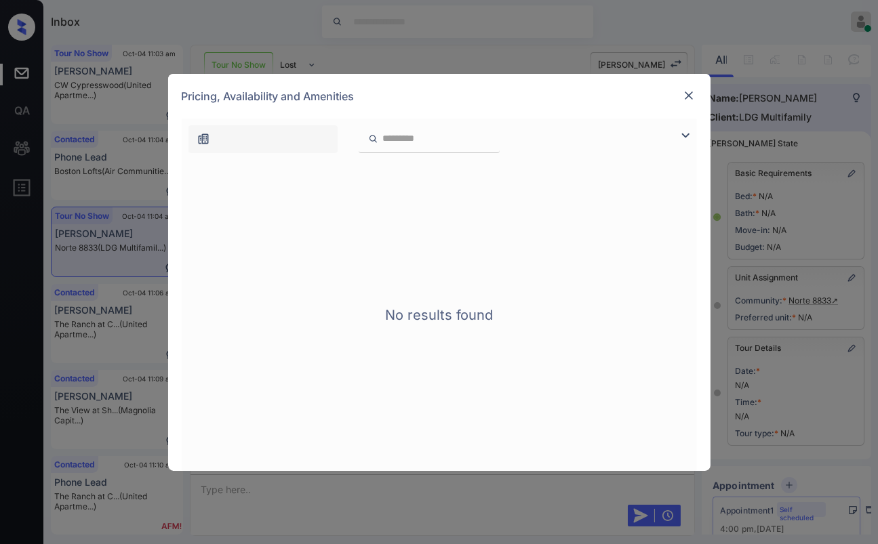
click at [682, 95] on img at bounding box center [689, 96] width 14 height 14
